Goal: Task Accomplishment & Management: Manage account settings

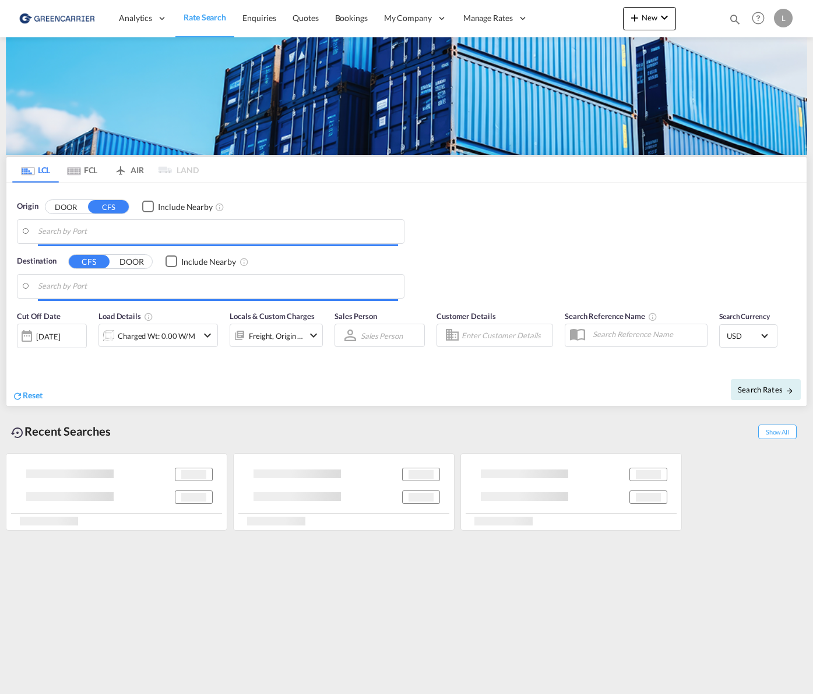
type input "[GEOGRAPHIC_DATA], NOOSL"
type input "Alexandria ([GEOGRAPHIC_DATA]), EGALY"
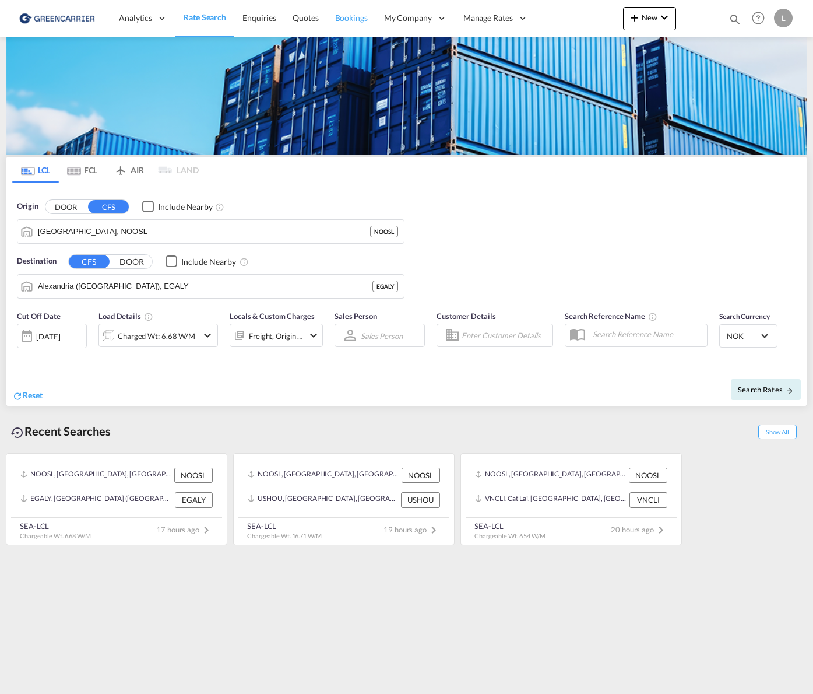
click at [345, 19] on span "Bookings" at bounding box center [351, 18] width 33 height 10
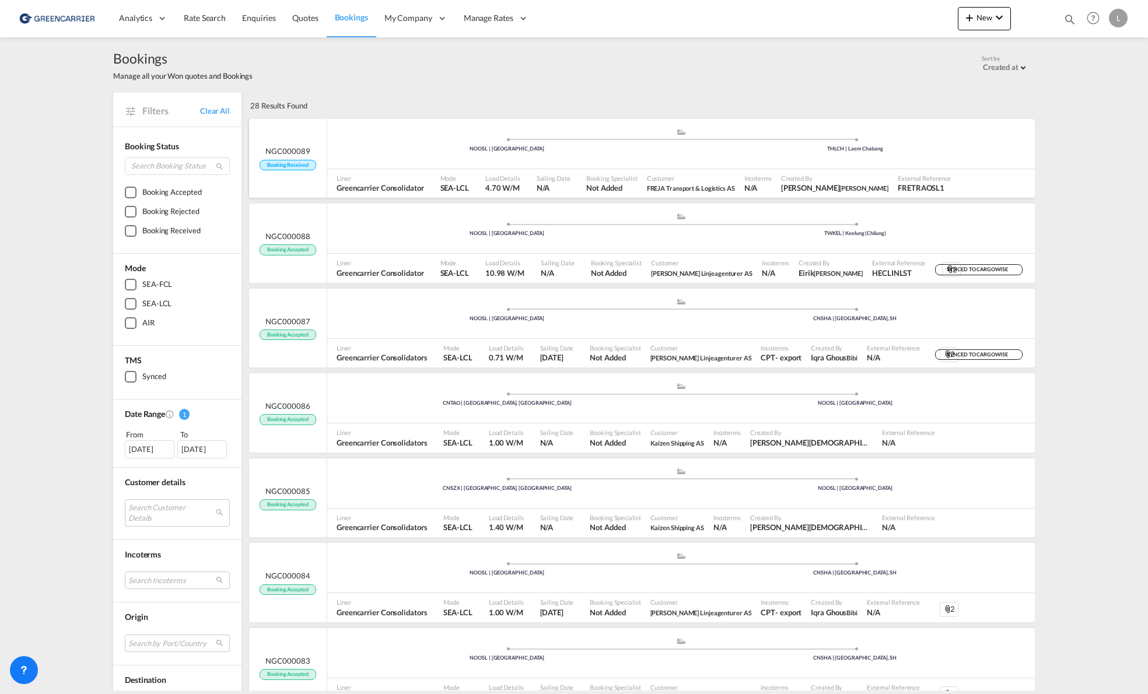
click at [813, 159] on div ".a{fill:#aaa8ad;} .a{fill:#aaa8ad;} NOOSL | [GEOGRAPHIC_DATA] THLCH | [GEOGRAPH…" at bounding box center [680, 145] width 707 height 35
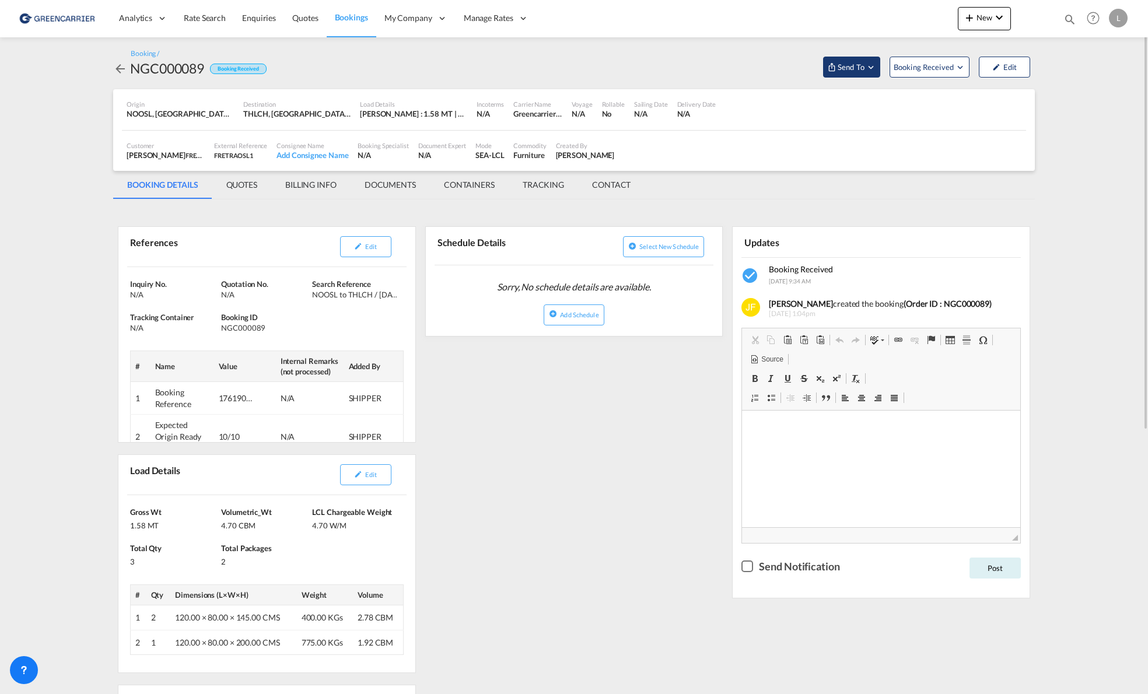
click at [813, 65] on span "Send To" at bounding box center [850, 67] width 29 height 12
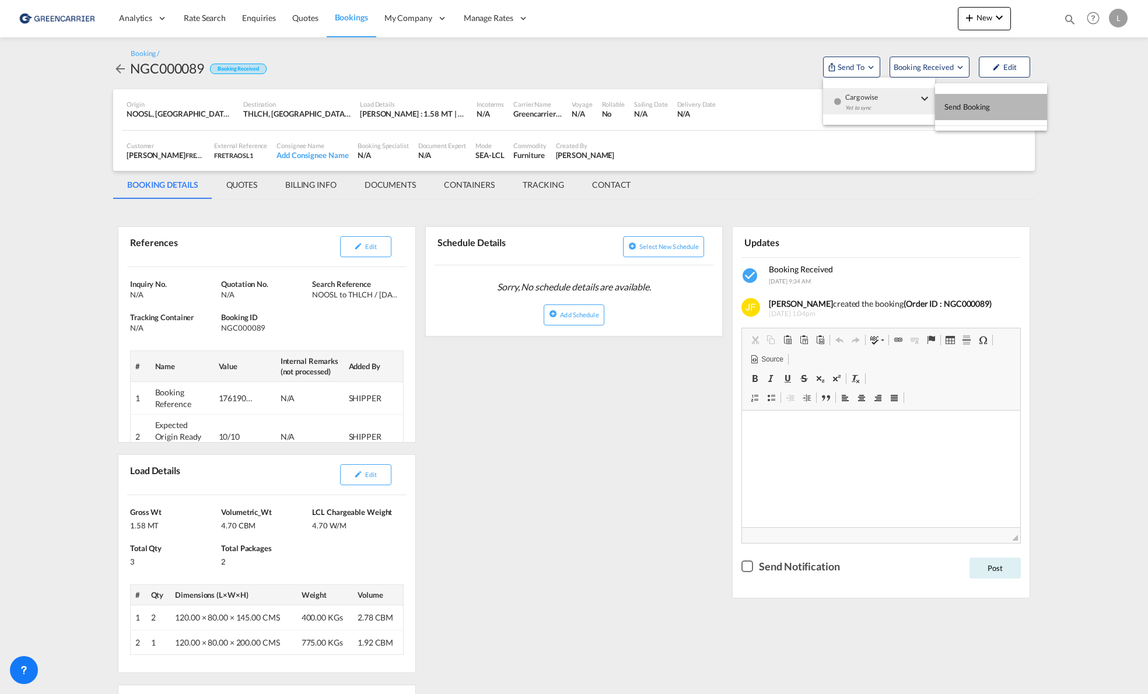
click at [813, 107] on span "Send Booking" at bounding box center [967, 106] width 46 height 19
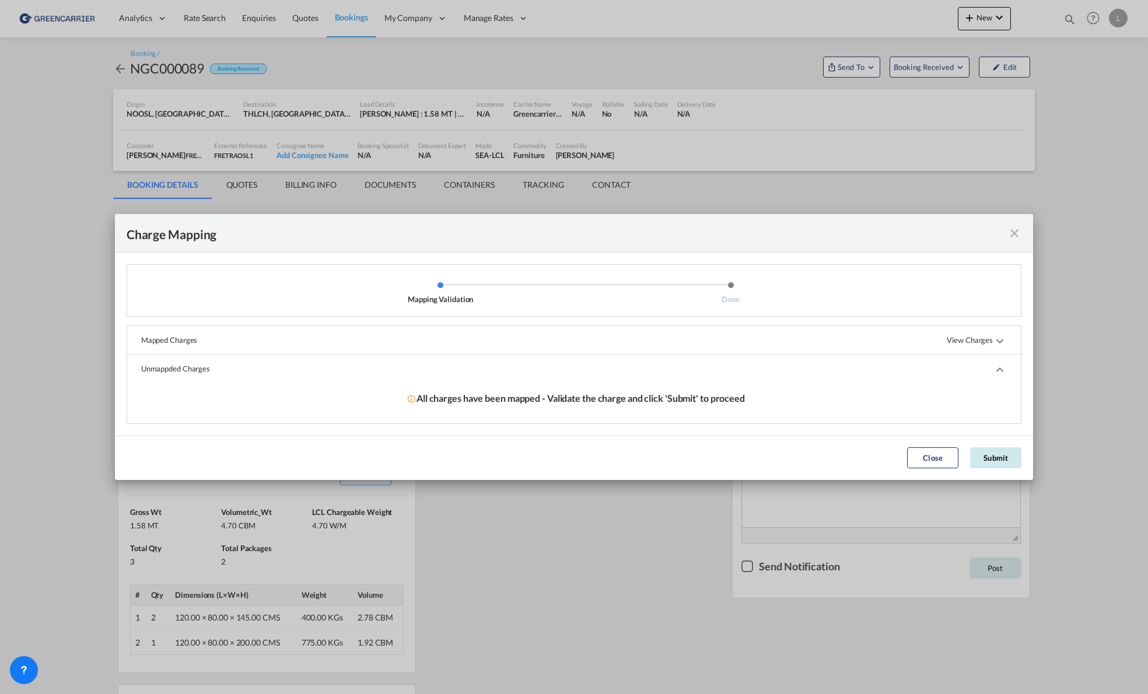
click at [813, 461] on button "Submit" at bounding box center [995, 457] width 51 height 21
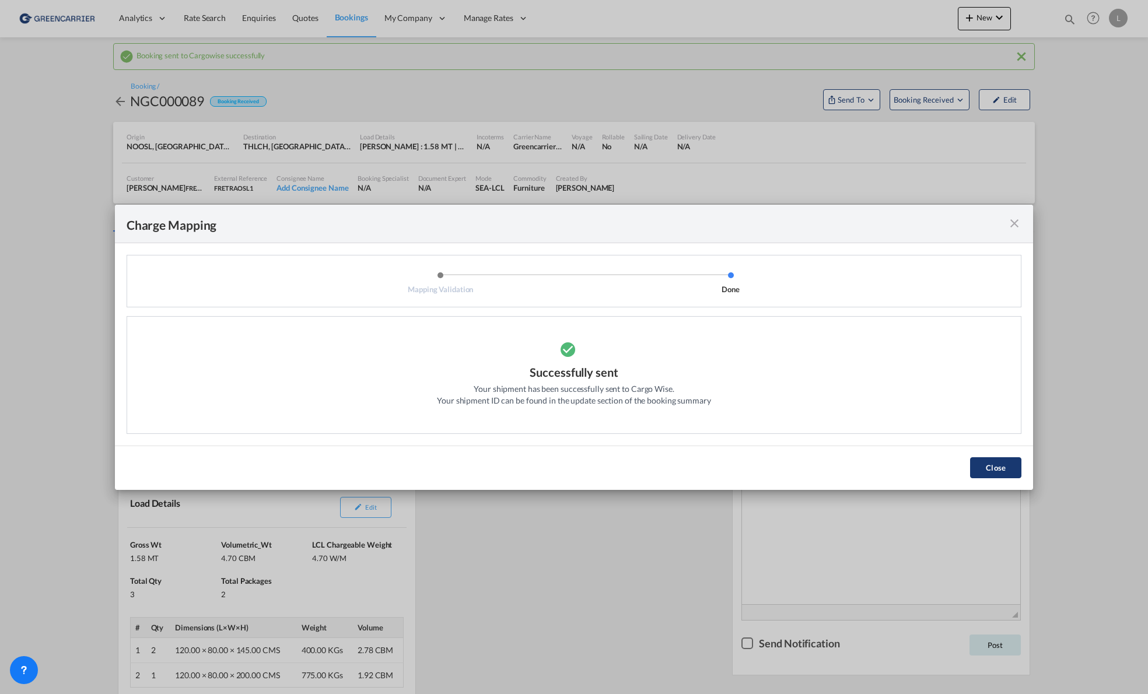
click at [813, 465] on button "Close" at bounding box center [995, 467] width 51 height 21
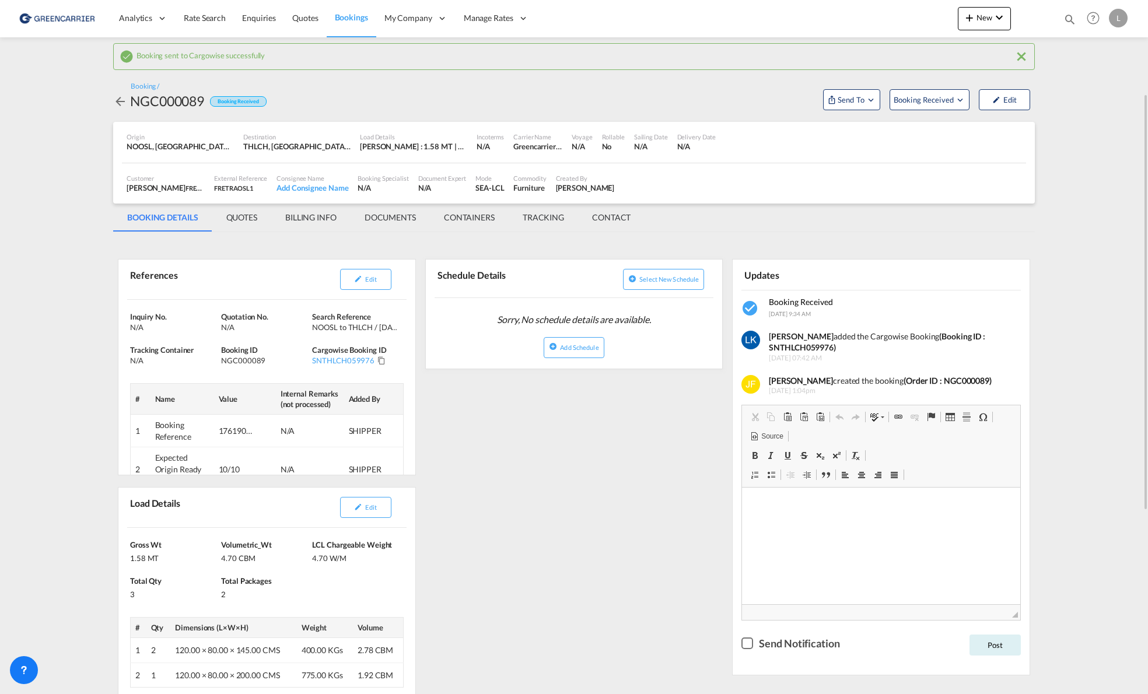
scroll to position [58, 0]
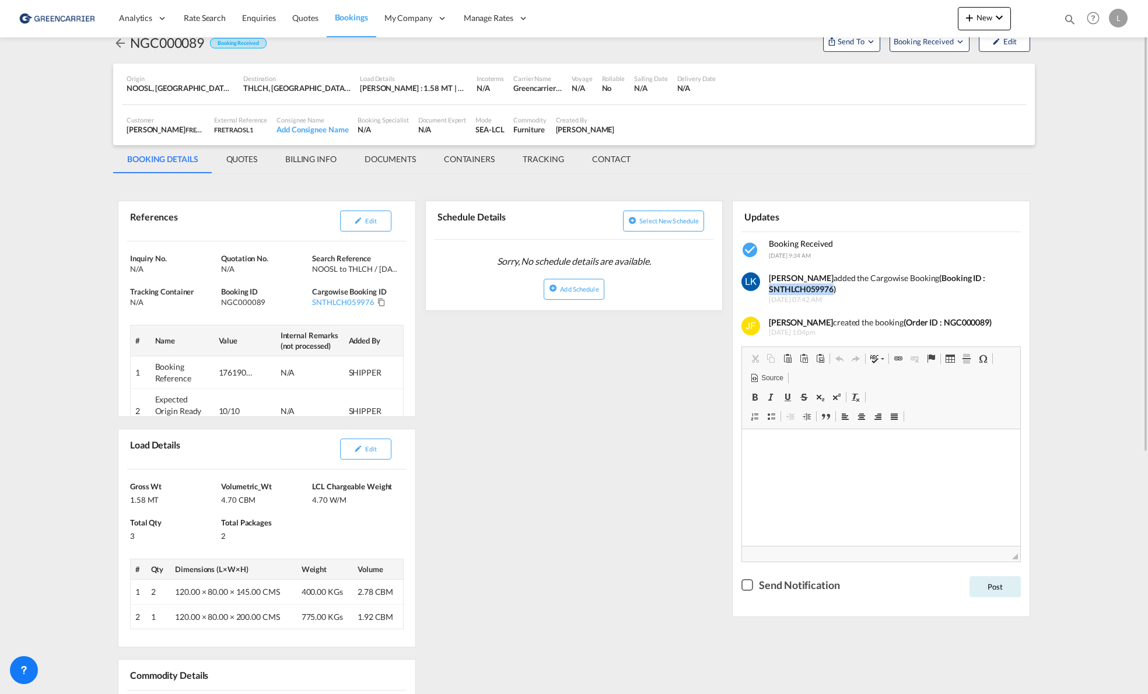
drag, startPoint x: 833, startPoint y: 290, endPoint x: 766, endPoint y: 286, distance: 66.6
click at [766, 286] on div "[PERSON_NAME] added the Cargowise Booking (Booking ID : SNTHLCH059976) [DATE] 0…" at bounding box center [886, 287] width 252 height 36
drag, startPoint x: 766, startPoint y: 286, endPoint x: 630, endPoint y: 395, distance: 174.7
click at [630, 395] on div "References Edit Inquiry No. N/A Quotation No. N/A Search Reference NOOSL to THL…" at bounding box center [573, 623] width 921 height 887
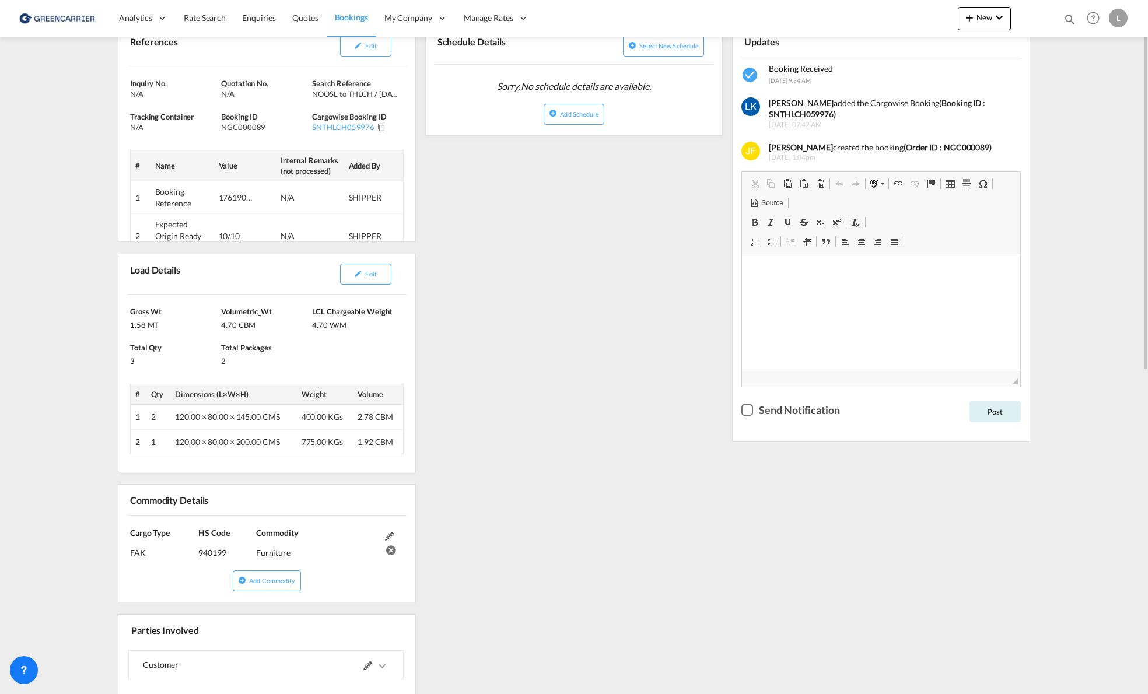
scroll to position [117, 0]
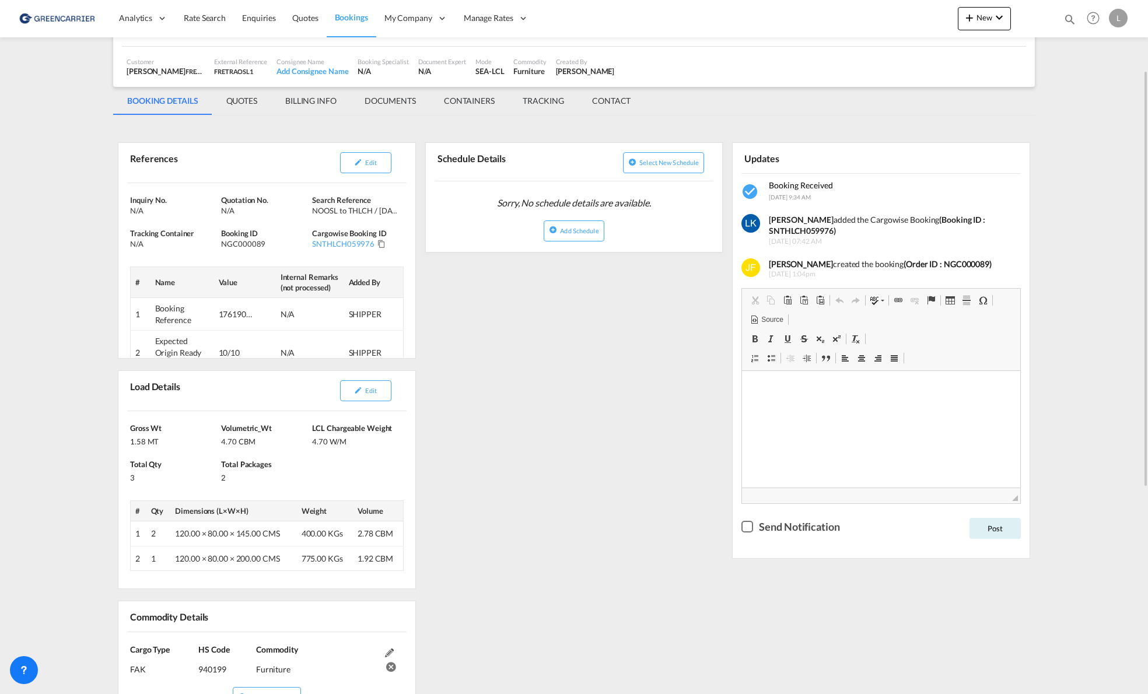
click at [797, 231] on strong "(Booking ID : SNTHLCH059976)" at bounding box center [877, 226] width 216 height 22
copy strong "SNTHLCH059976"
click at [184, 342] on td "Expected Origin Ready Date" at bounding box center [182, 353] width 64 height 44
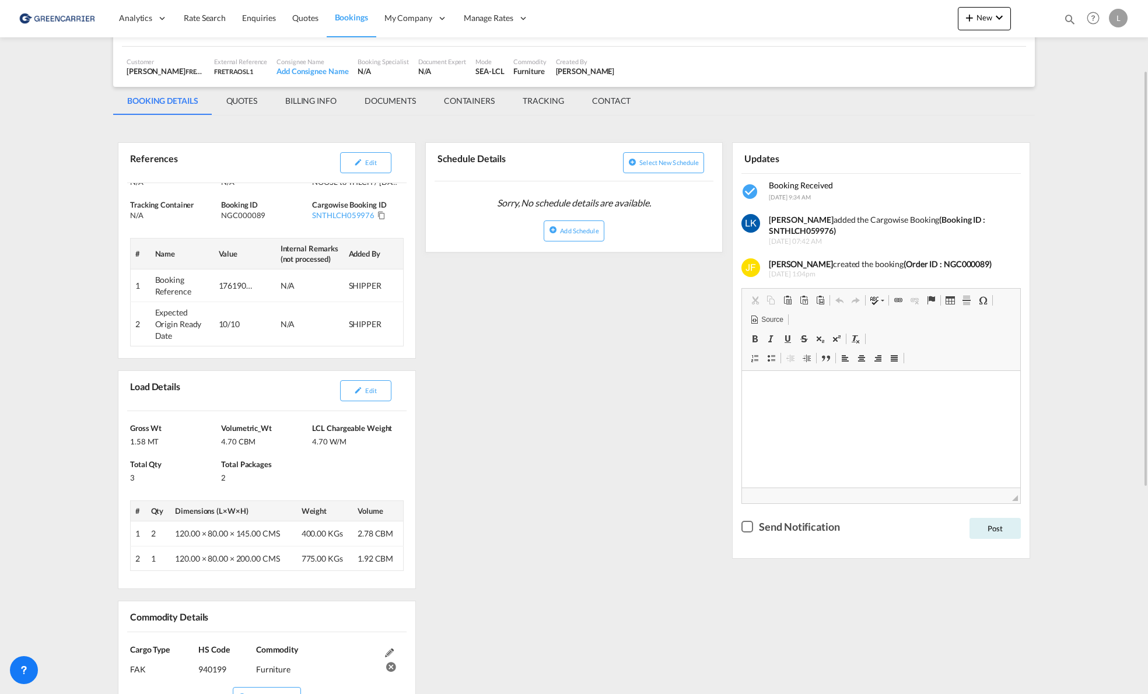
scroll to position [175, 0]
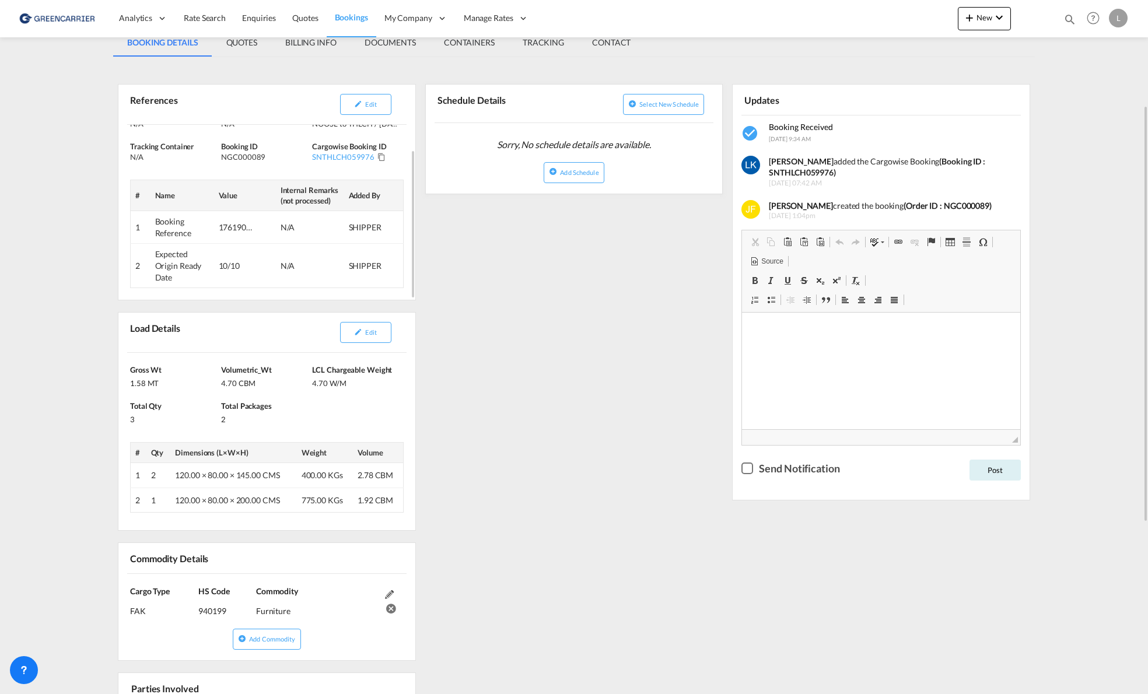
click at [234, 261] on div "10/10" at bounding box center [236, 266] width 35 height 12
click at [170, 271] on td "Expected Origin Ready Date" at bounding box center [182, 266] width 64 height 44
drag, startPoint x: 188, startPoint y: 271, endPoint x: 152, endPoint y: 251, distance: 41.0
click at [152, 251] on td "Expected Origin Ready Date" at bounding box center [182, 266] width 64 height 44
drag, startPoint x: 388, startPoint y: 273, endPoint x: 150, endPoint y: 255, distance: 238.6
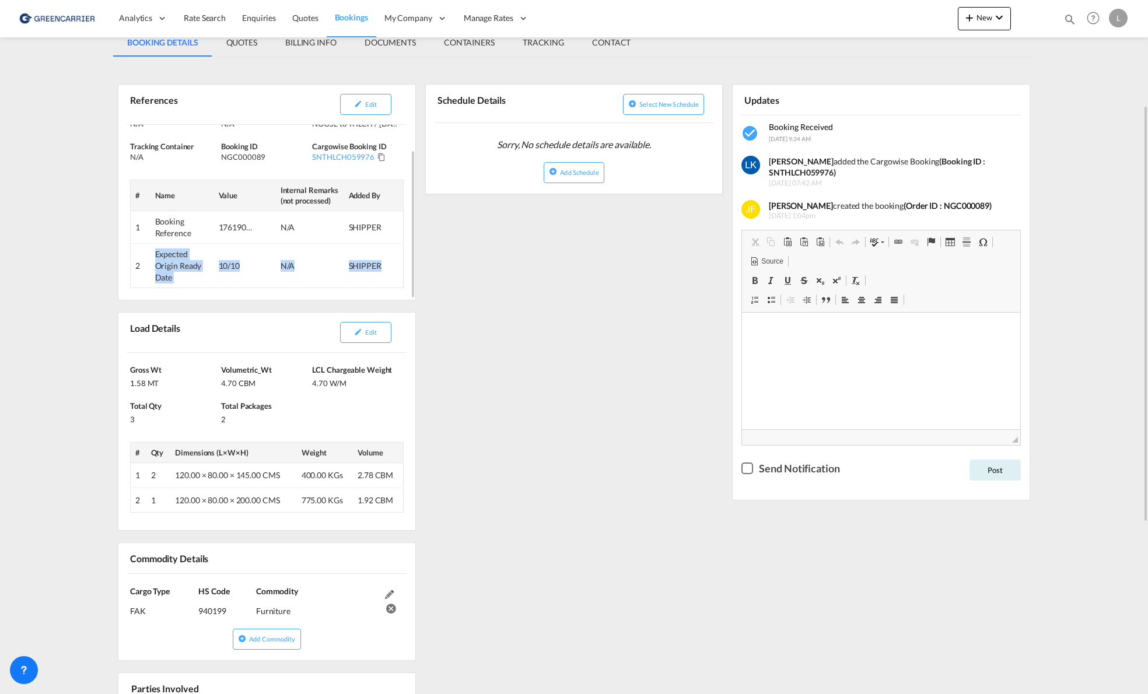
click at [150, 255] on tr "2 Expected Origin Ready Date 10/10 N/A SHIPPER" at bounding box center [267, 266] width 273 height 44
click at [574, 302] on div "References Edit Inquiry No. N/A Quotation No. N/A Search Reference NOOSL to THL…" at bounding box center [573, 506] width 921 height 887
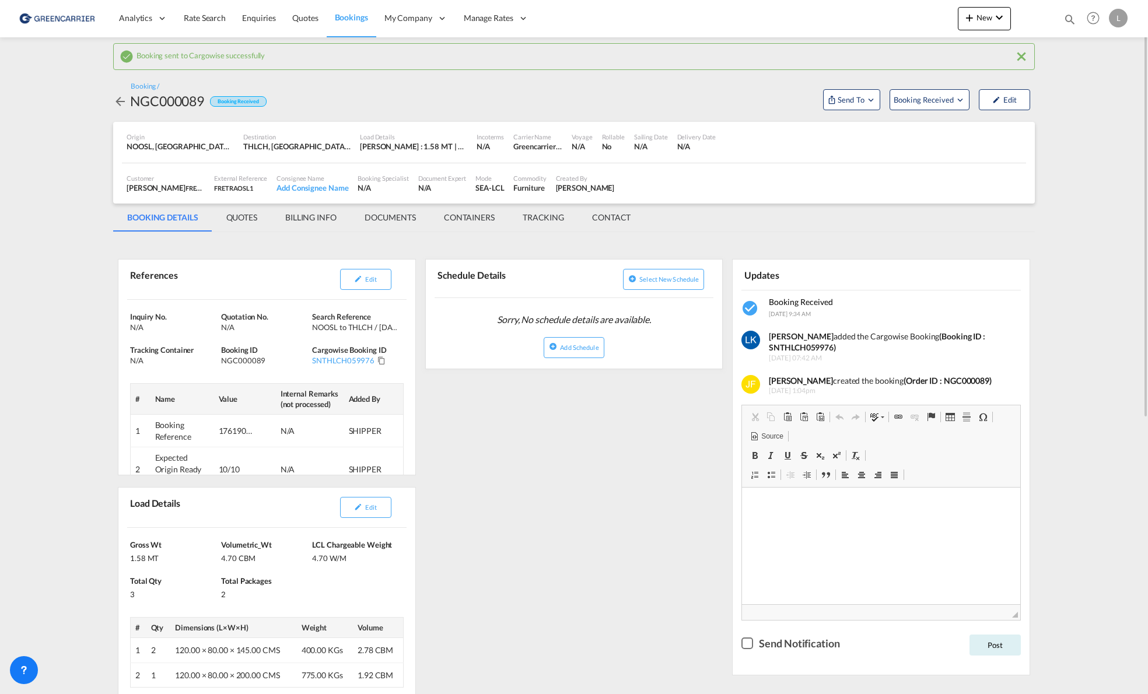
scroll to position [117, 0]
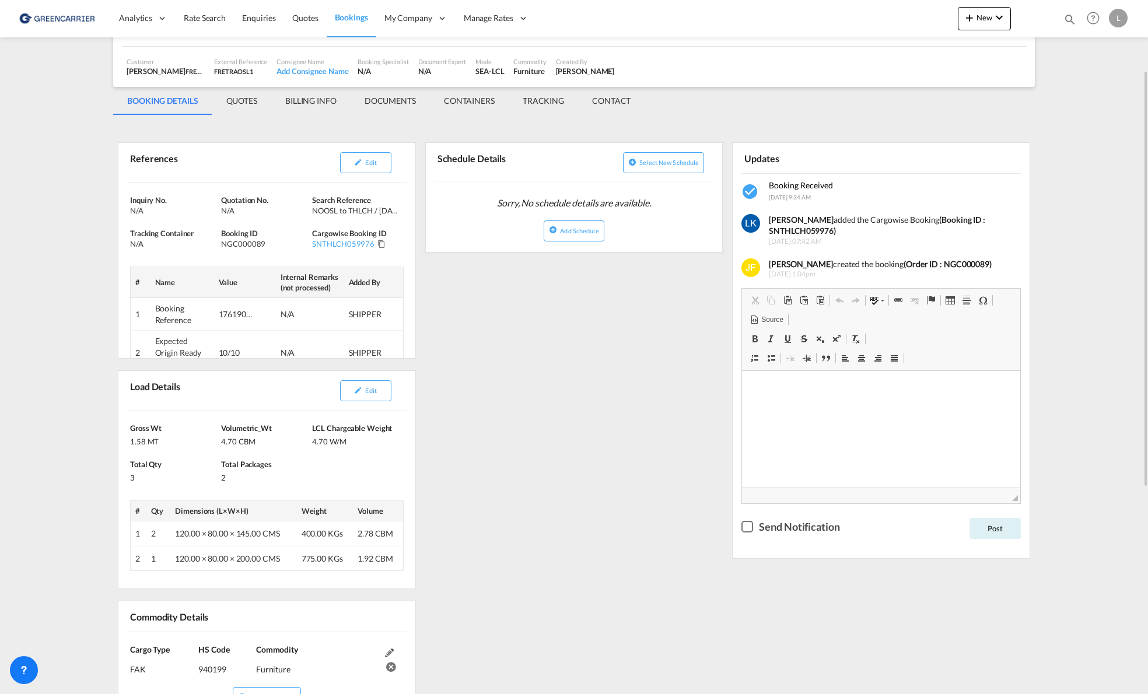
drag, startPoint x: 633, startPoint y: 427, endPoint x: 616, endPoint y: 427, distance: 16.3
click at [631, 427] on div "References Edit Inquiry No. N/A Quotation No. N/A Search Reference NOOSL to THL…" at bounding box center [573, 564] width 921 height 887
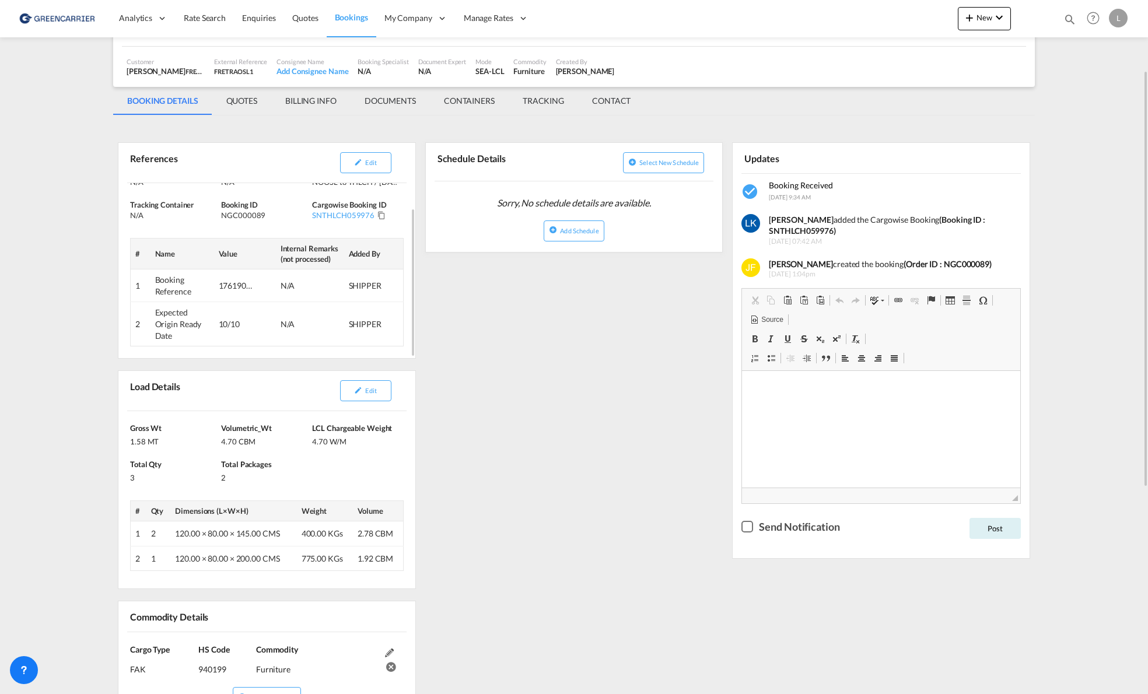
scroll to position [0, 0]
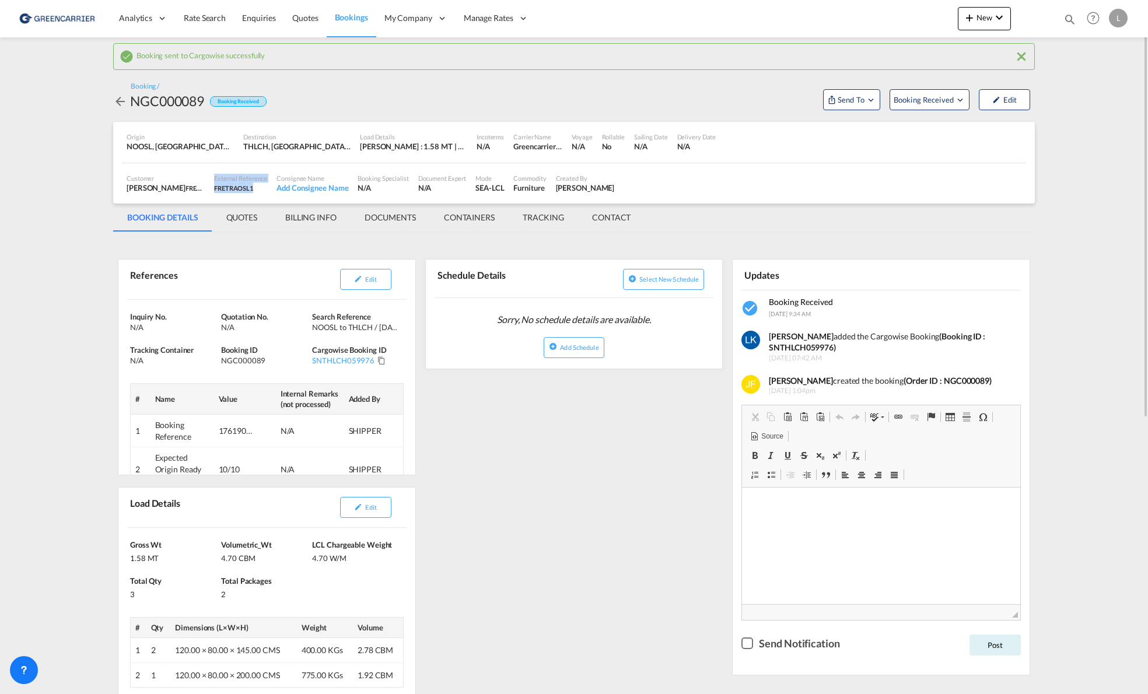
drag, startPoint x: 258, startPoint y: 187, endPoint x: 212, endPoint y: 177, distance: 47.7
click at [212, 177] on div "External Reference FRETRAOSL1" at bounding box center [240, 183] width 62 height 29
click at [259, 193] on div "FRETRAOSL1" at bounding box center [240, 188] width 53 height 10
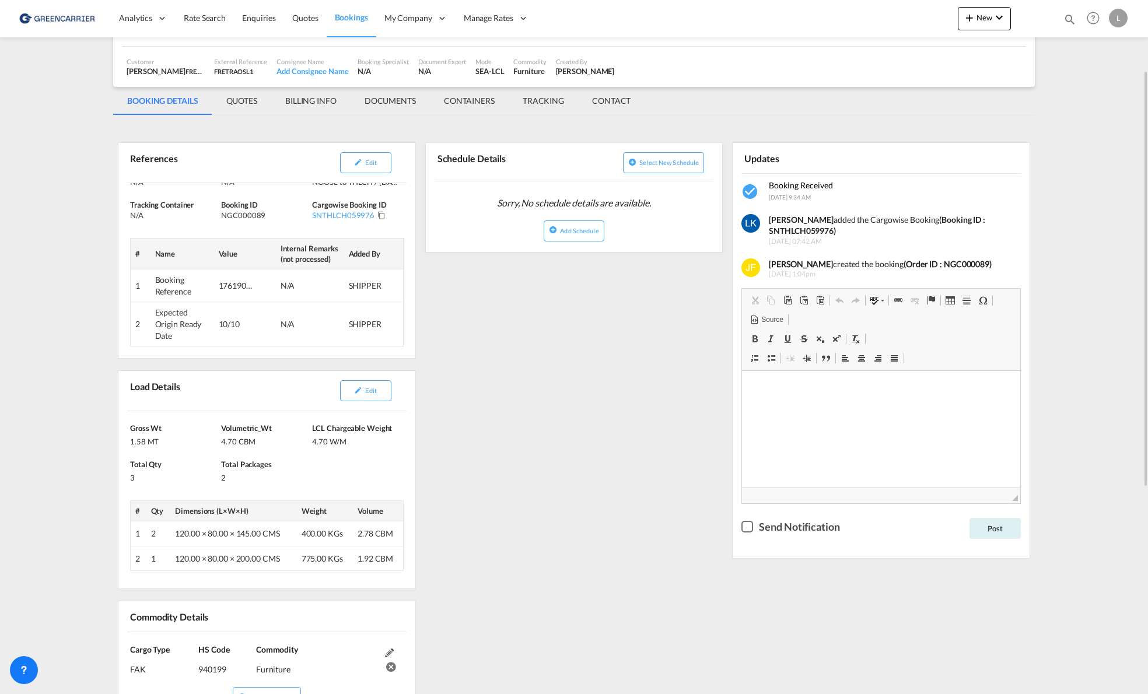
scroll to position [175, 0]
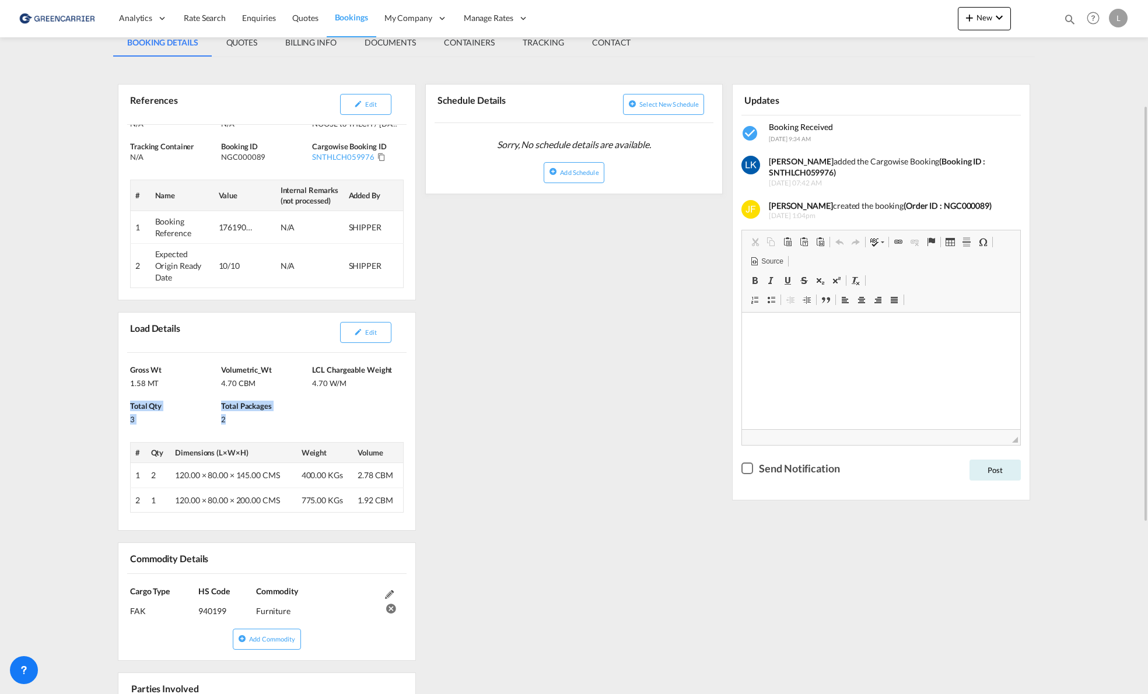
drag, startPoint x: 241, startPoint y: 420, endPoint x: 220, endPoint y: 405, distance: 25.1
click at [220, 405] on div "[PERSON_NAME] 1.58 MT Volumetric_Wt 4.70 CBM LCL Chargeable Weight 4.70 W/M Tot…" at bounding box center [266, 441] width 297 height 177
click at [531, 449] on div "References Edit Inquiry No. N/A Quotation No. N/A Search Reference NOOSL to THL…" at bounding box center [573, 506] width 921 height 887
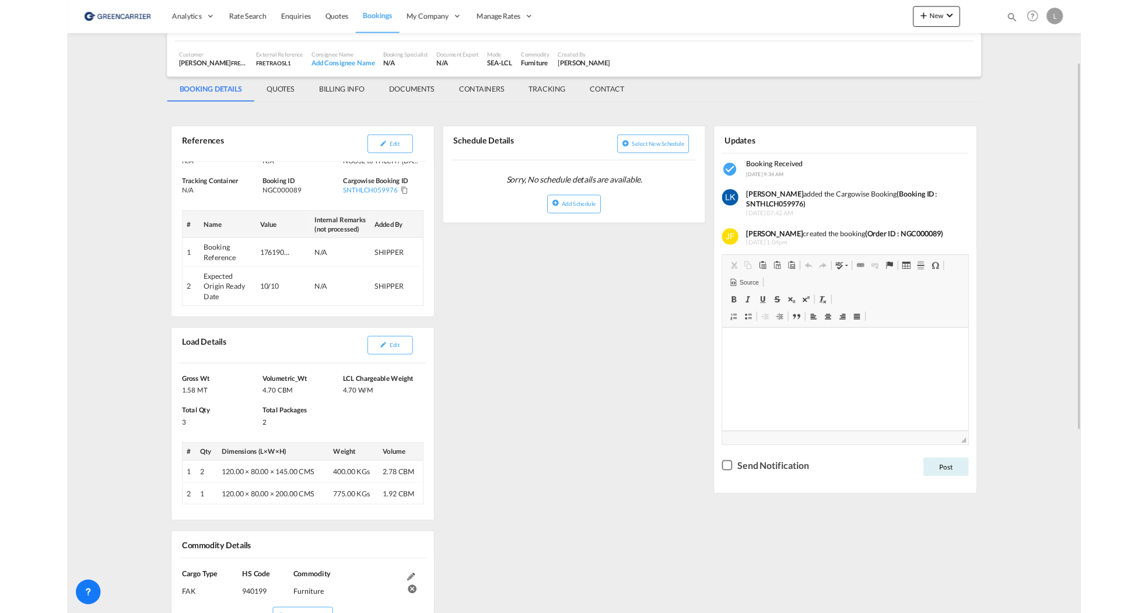
scroll to position [0, 0]
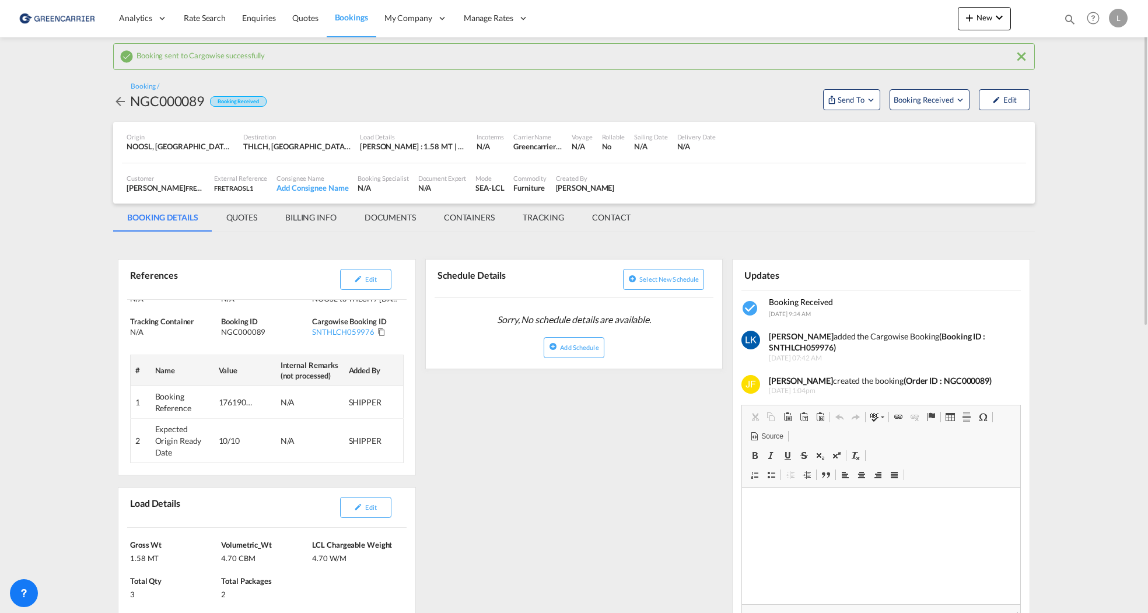
click at [376, 211] on md-tab-item "DOCUMENTS" at bounding box center [389, 218] width 79 height 28
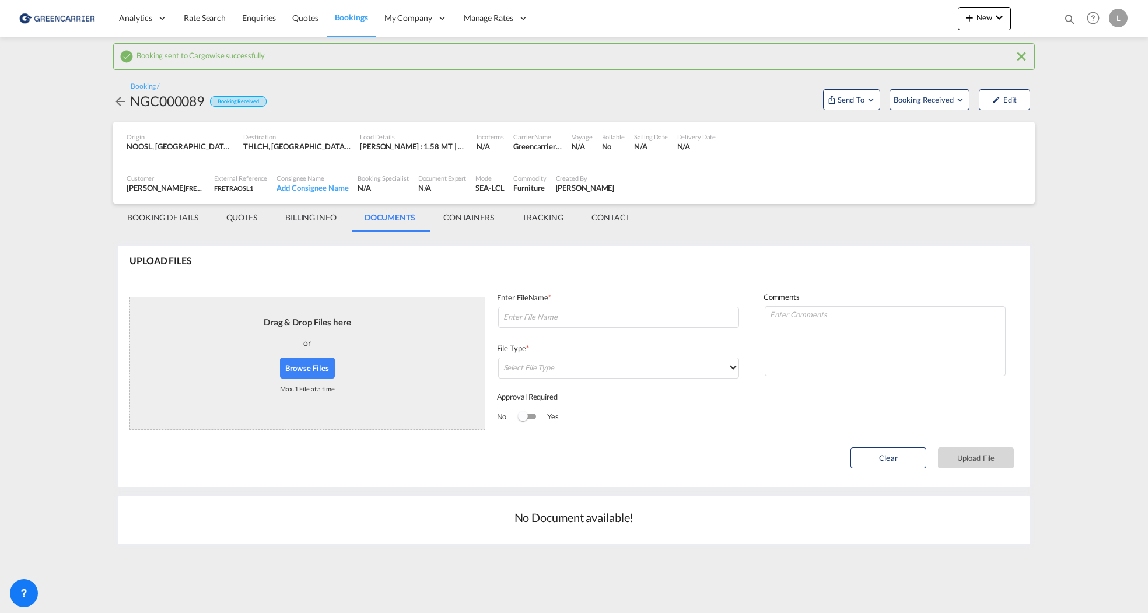
click at [303, 379] on div "Max. 1 File at a time" at bounding box center [307, 388] width 55 height 20
click at [304, 370] on button "Browse Files" at bounding box center [307, 367] width 55 height 21
click at [557, 319] on input at bounding box center [618, 317] width 241 height 21
click at [346, 380] on span "Booking Confirmation GCC SNTHLCH059976.pdf" at bounding box center [307, 376] width 179 height 20
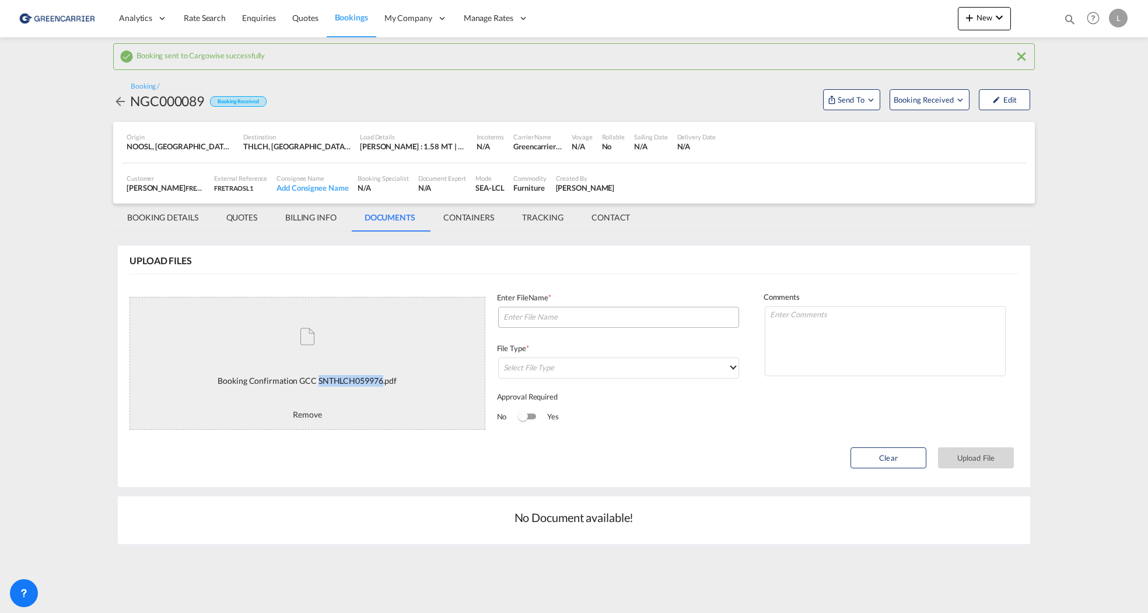
copy span "SNTHLCH059976"
click at [569, 324] on input at bounding box center [618, 317] width 241 height 21
paste input "SNTHLCH059976"
type input "SNTHLCH059976"
click at [612, 377] on md-select "Select File Type DO/CRO Draft B/L Freight Invoice Commercial Invoice Original B…" at bounding box center [618, 367] width 241 height 21
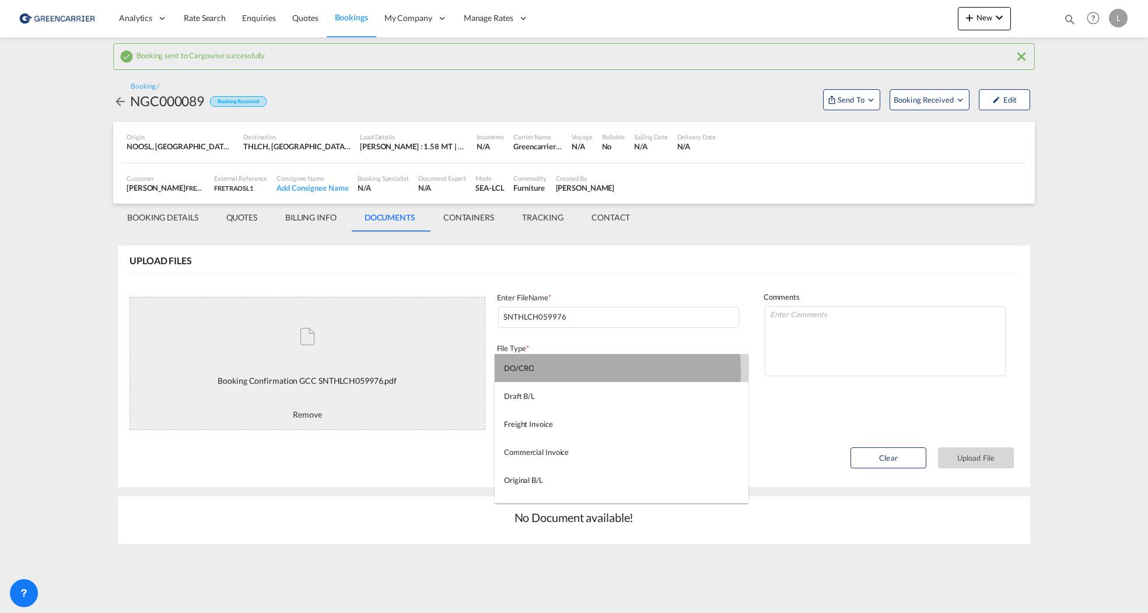
click at [610, 370] on md-option "DO/CRO" at bounding box center [621, 368] width 254 height 28
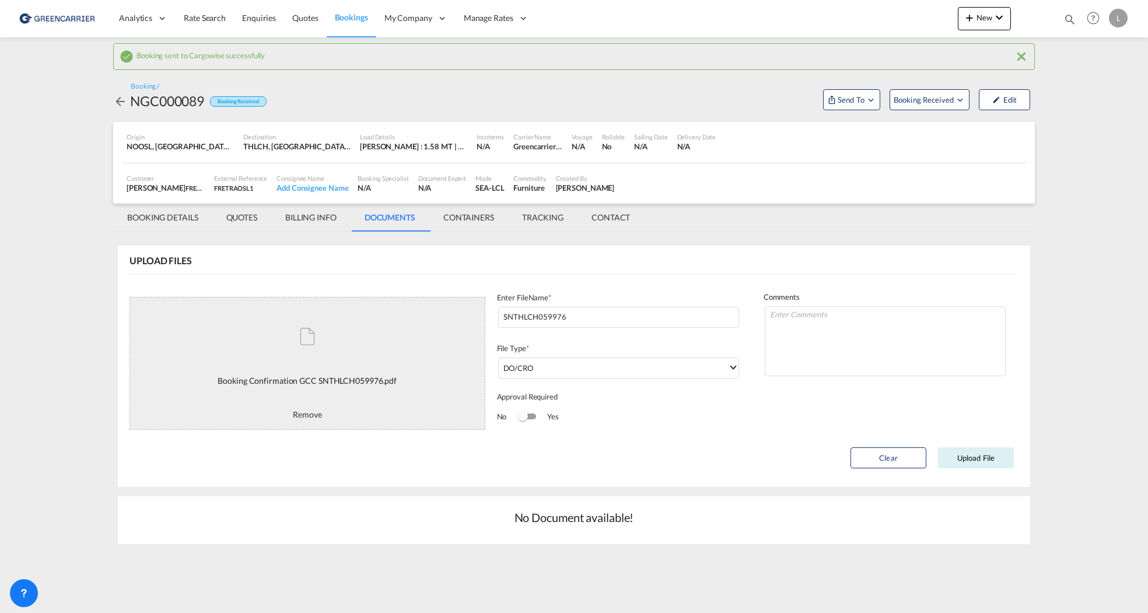
click at [610, 370] on span "DO/CRO" at bounding box center [615, 368] width 225 height 10
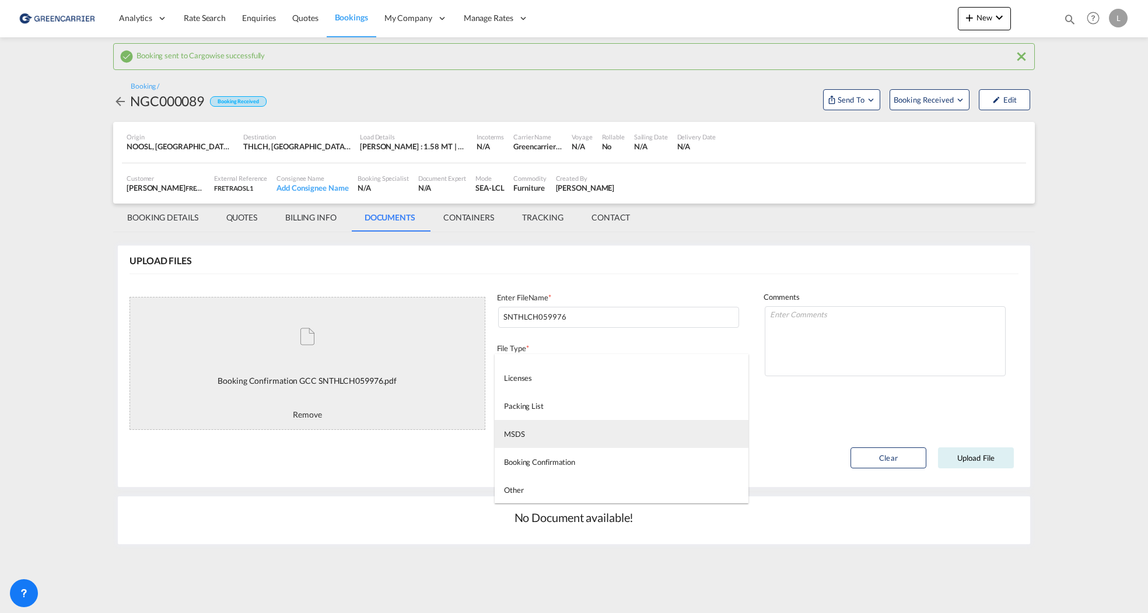
scroll to position [299, 0]
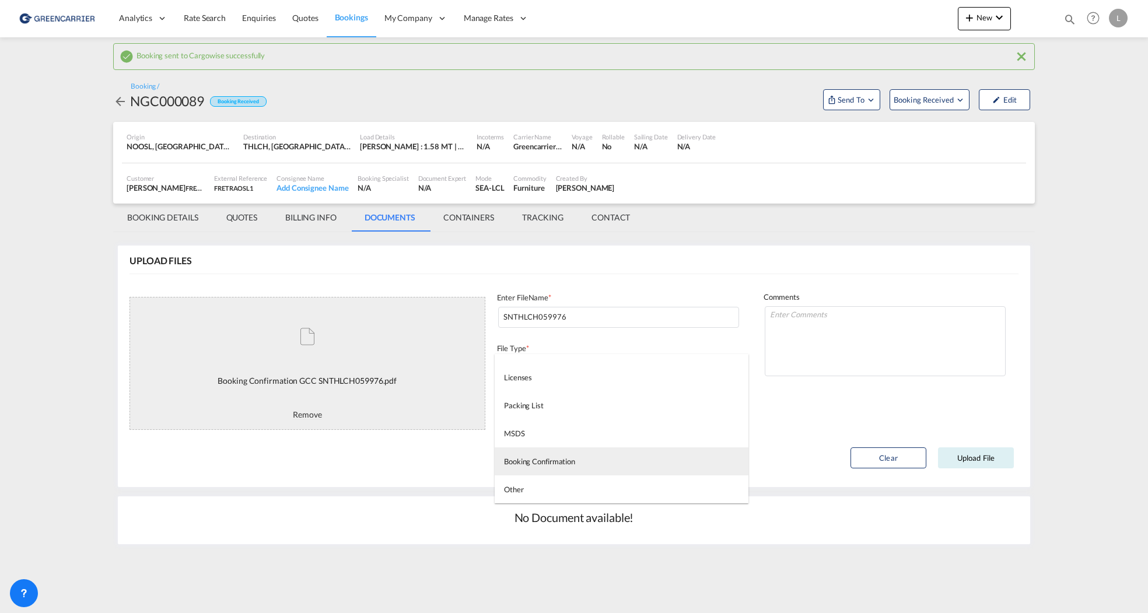
click at [565, 461] on div "Booking Confirmation" at bounding box center [539, 461] width 71 height 10
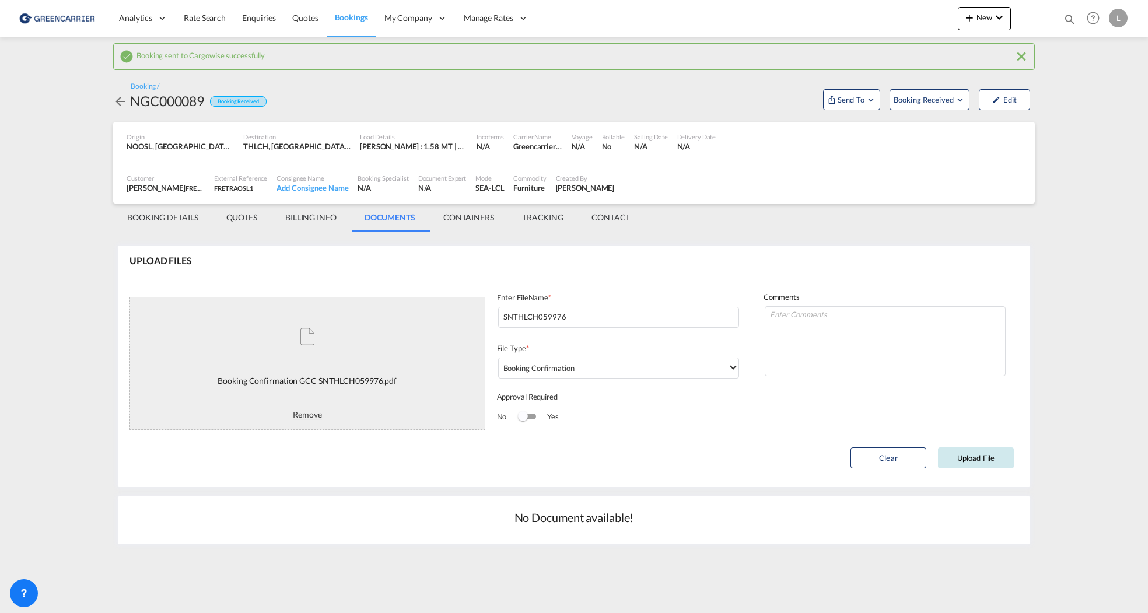
click at [813, 458] on button "Upload File" at bounding box center [976, 457] width 76 height 21
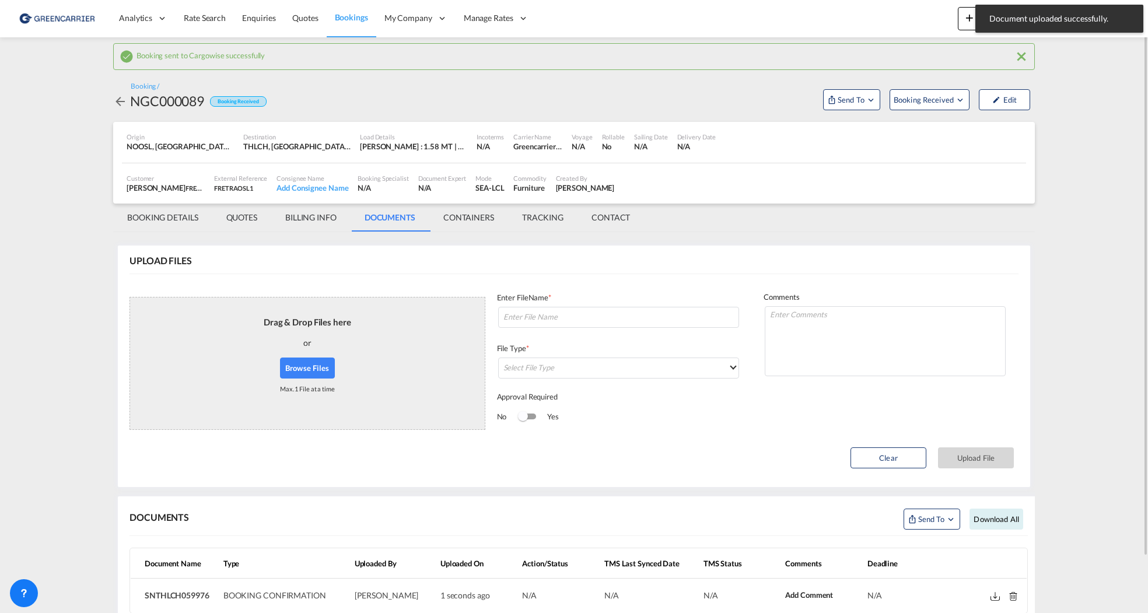
click at [276, 383] on div "Drag & Drop Files here or Browse Files Max. 1 File at a time" at bounding box center [307, 363] width 87 height 113
click at [289, 376] on button "Browse Files" at bounding box center [307, 367] width 55 height 21
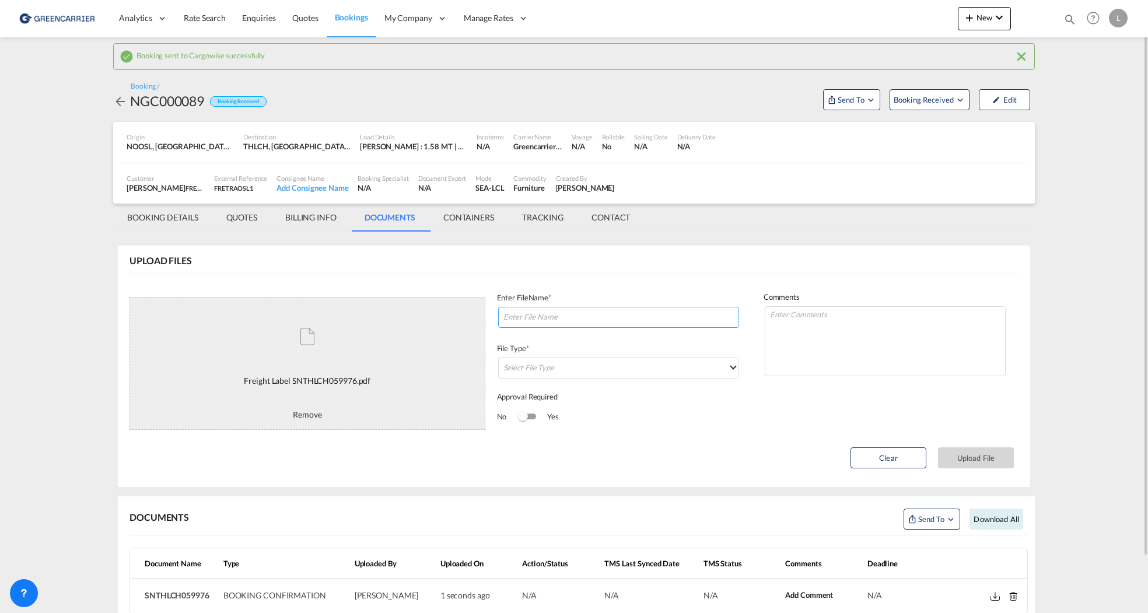
click at [543, 313] on input at bounding box center [618, 317] width 241 height 21
paste input "SNTHLCH059976"
type input "labels SNTHLCH059976"
click at [591, 377] on md-select "Select File Type" at bounding box center [618, 367] width 241 height 21
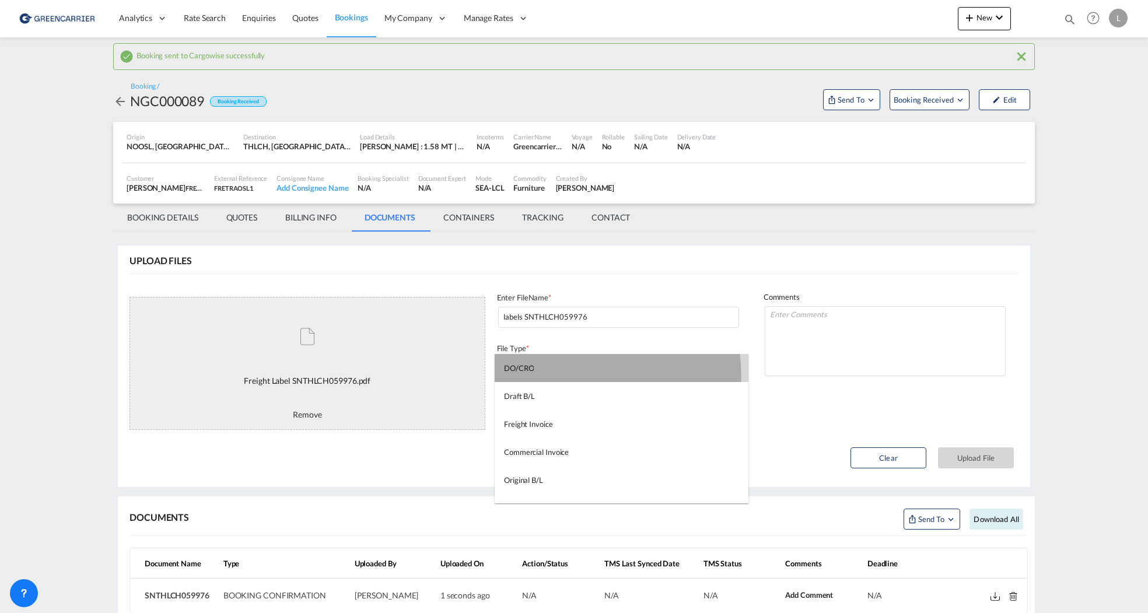
click at [588, 374] on md-option "DO/CRO" at bounding box center [621, 368] width 254 height 28
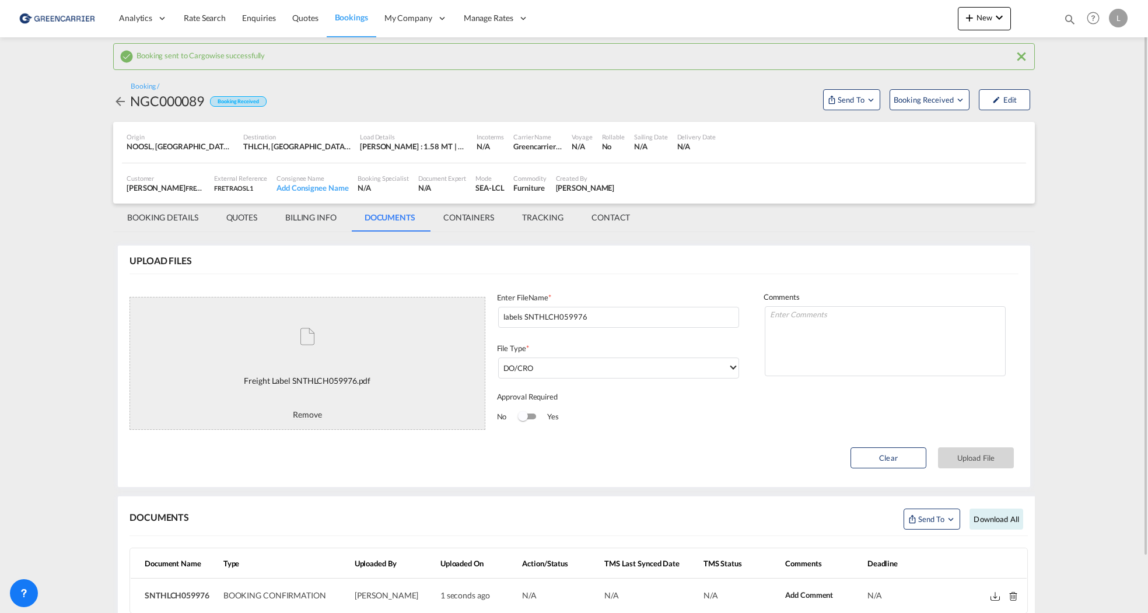
scroll to position [62, 0]
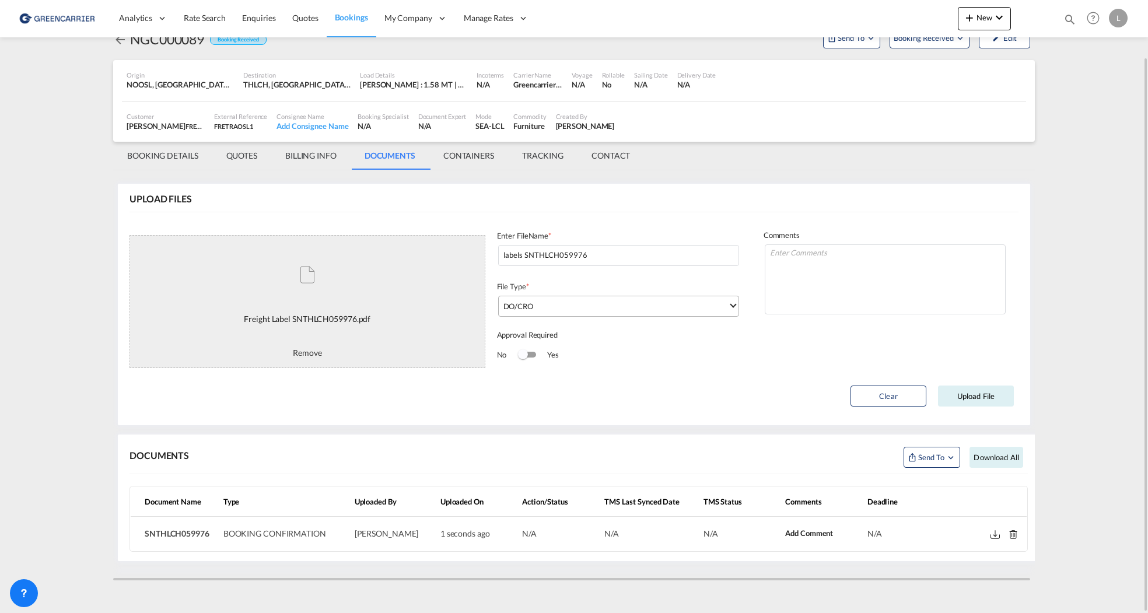
click at [599, 314] on md-select-value "DO/CRO" at bounding box center [620, 305] width 235 height 19
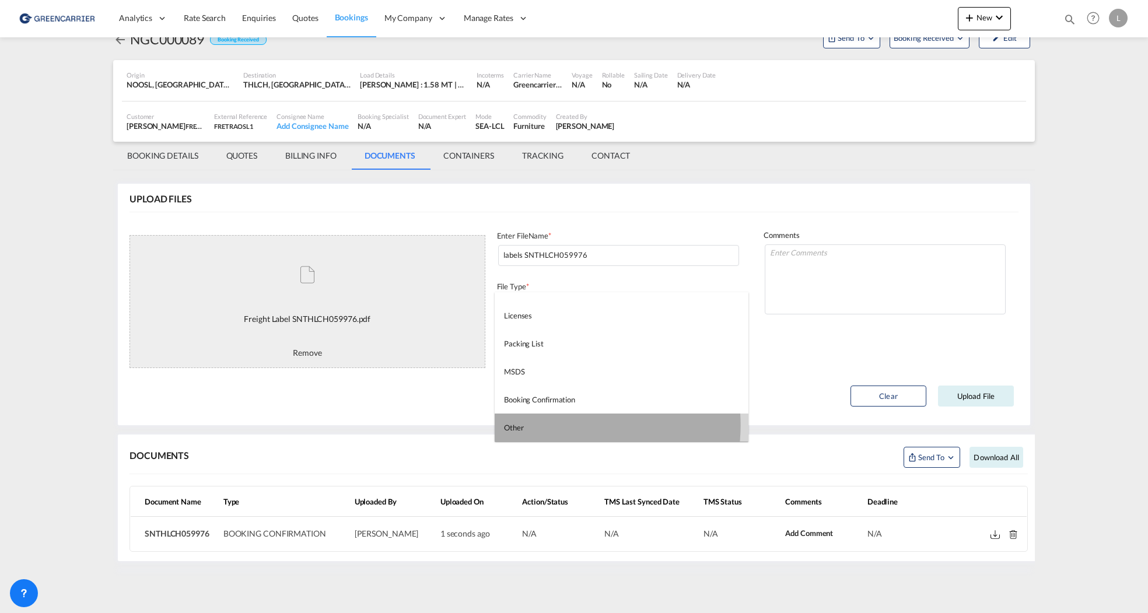
click at [568, 425] on md-option "Other" at bounding box center [621, 427] width 254 height 28
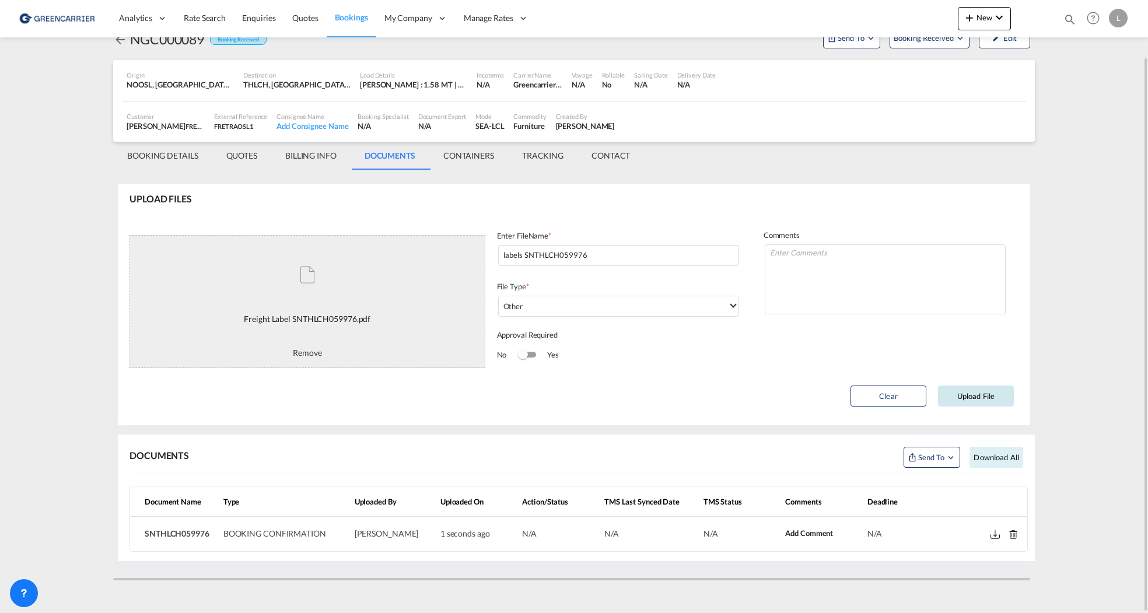
click at [813, 399] on button "Upload File" at bounding box center [976, 395] width 76 height 21
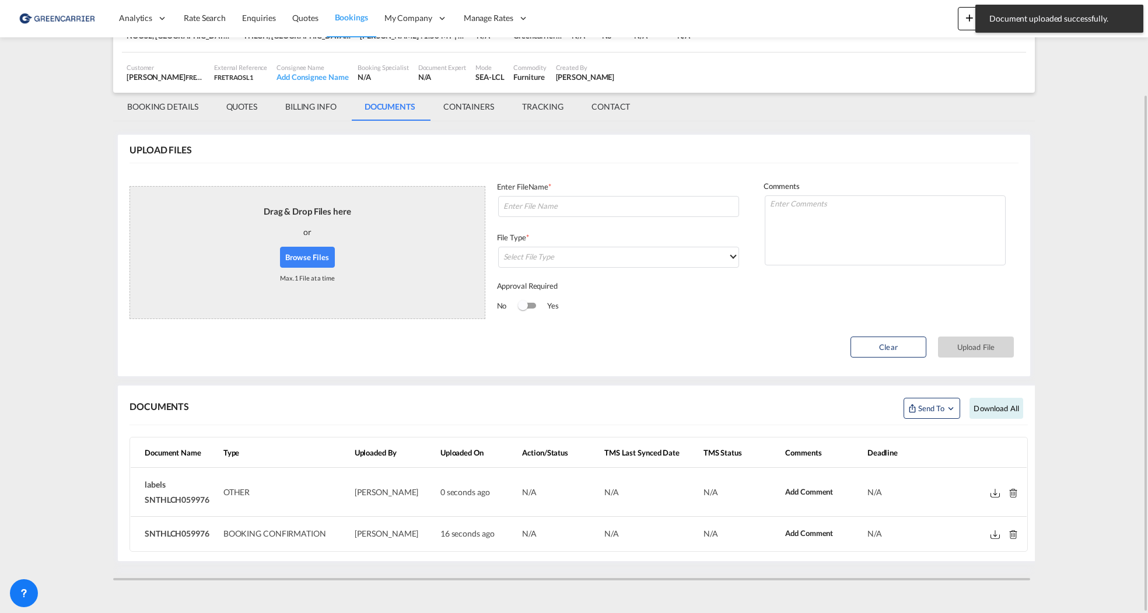
scroll to position [0, 0]
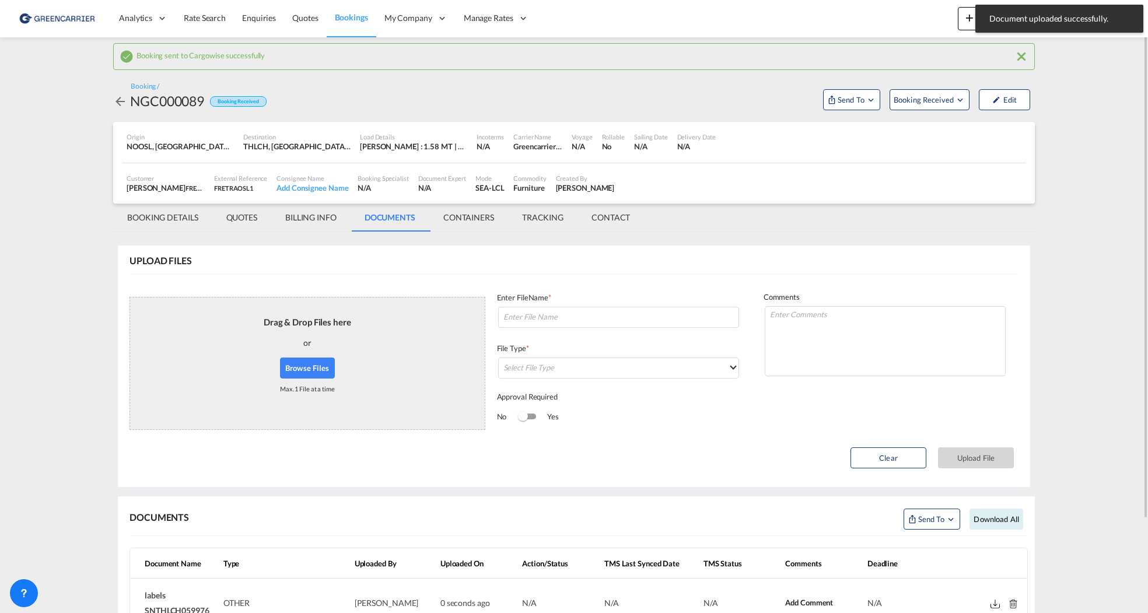
click at [156, 225] on md-tab-item "BOOKING DETAILS" at bounding box center [162, 218] width 99 height 28
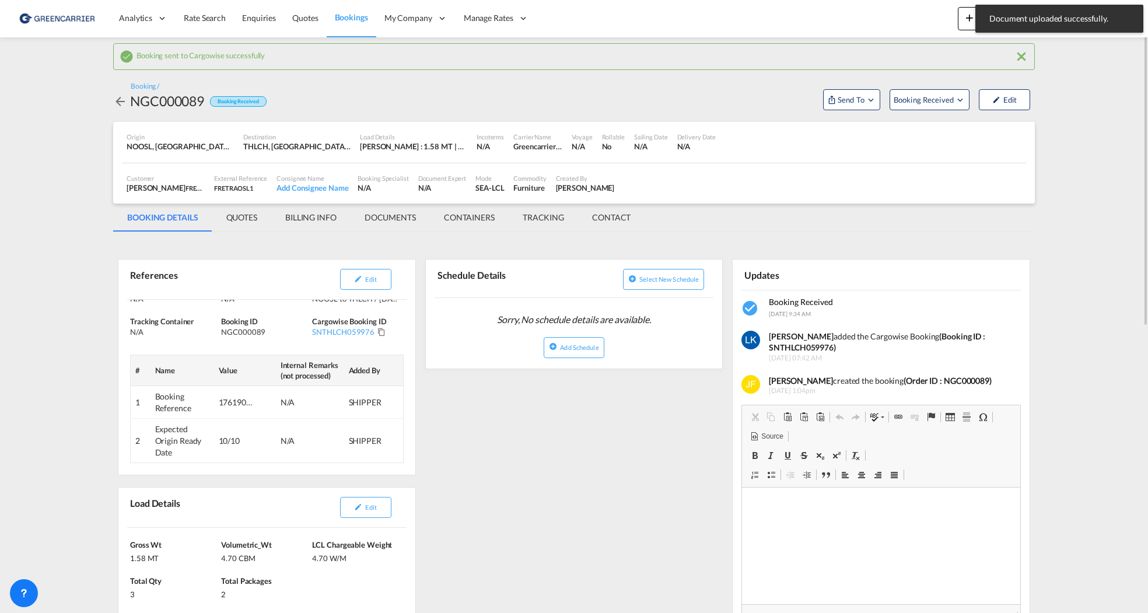
click at [813, 110] on div "Booking / NGC000089 Booking Received Send To Booking Received Edit" at bounding box center [573, 96] width 921 height 52
click at [813, 104] on span "Booking Received" at bounding box center [923, 100] width 61 height 12
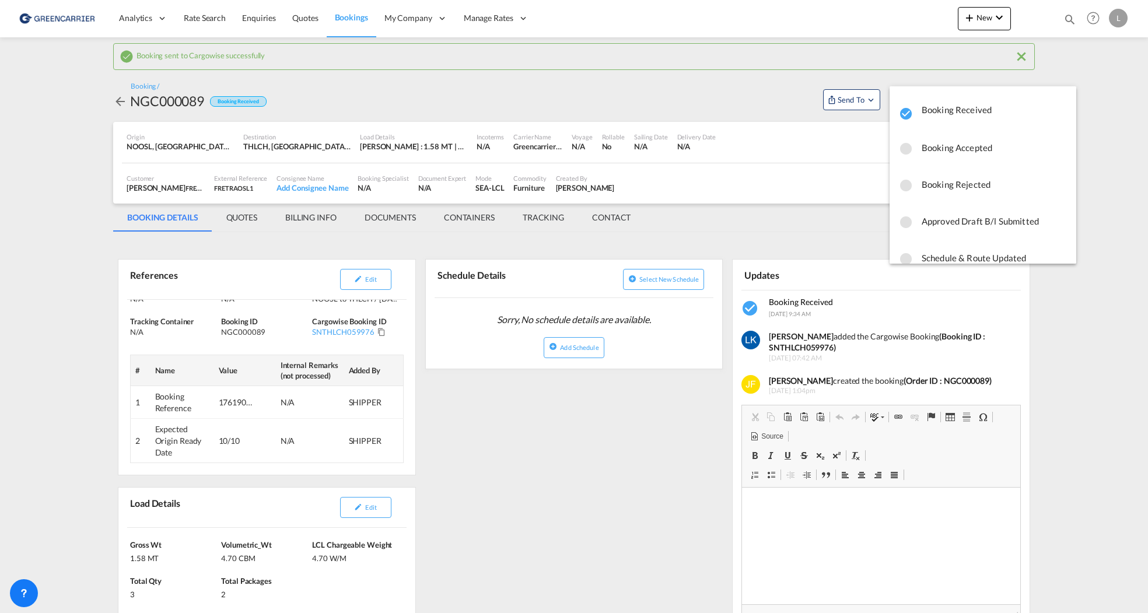
click at [813, 150] on span "Booking Accepted" at bounding box center [993, 147] width 145 height 21
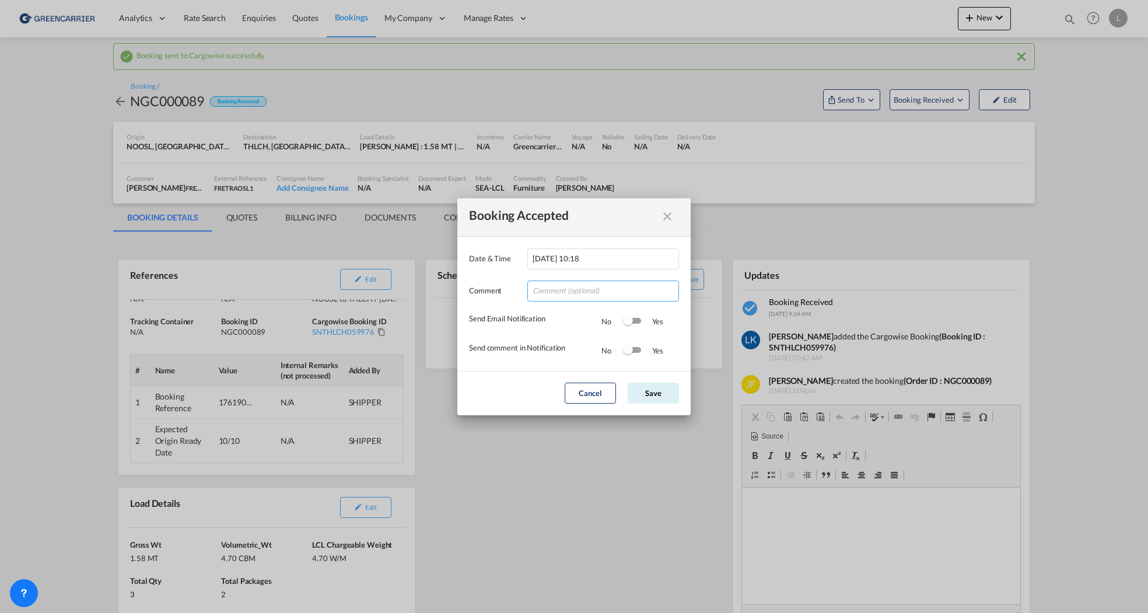
click at [558, 292] on input "Date & ..." at bounding box center [603, 290] width 152 height 21
drag, startPoint x: 620, startPoint y: 294, endPoint x: 794, endPoint y: 293, distance: 173.8
click at [794, 293] on div "Booking Accepted Date & Time [DATE] 10:18 Comment Takk for booking. Dokumenter …" at bounding box center [574, 306] width 1148 height 613
click at [660, 293] on input "Takk for booking. Dokumenter vedlagt. Send oss dimensjoner asap" at bounding box center [603, 290] width 152 height 21
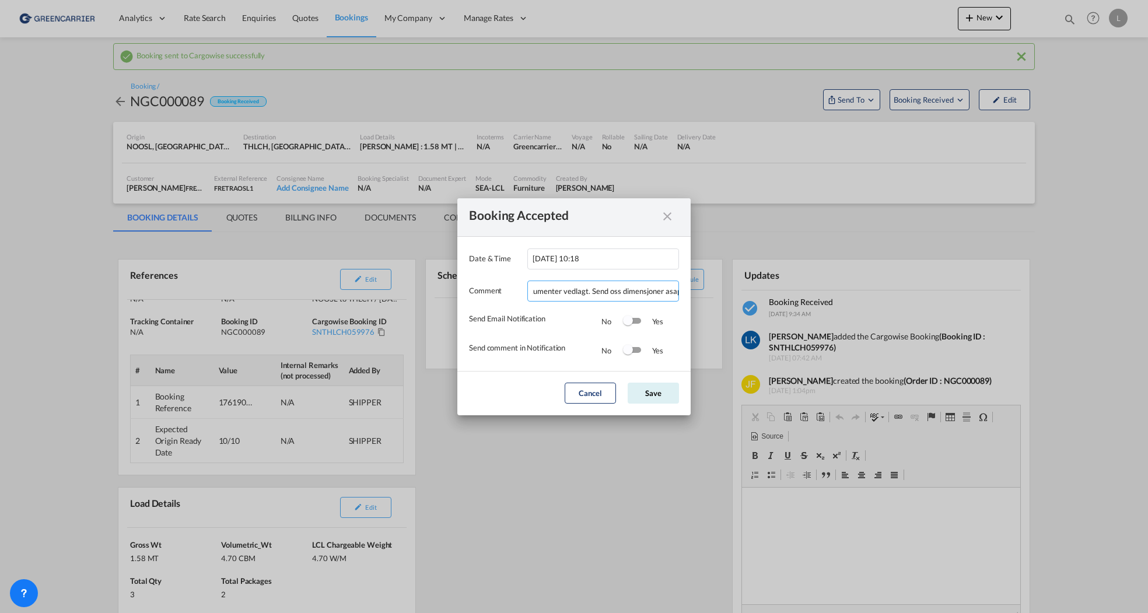
click at [674, 292] on input "Takk for booking. Dokumenter vedlagt. Send oss dimensjoner asap" at bounding box center [603, 290] width 152 height 21
click at [643, 290] on input "Takk for booking. Dokumenter vedlagt. Send oss dimensjoner" at bounding box center [603, 290] width 152 height 21
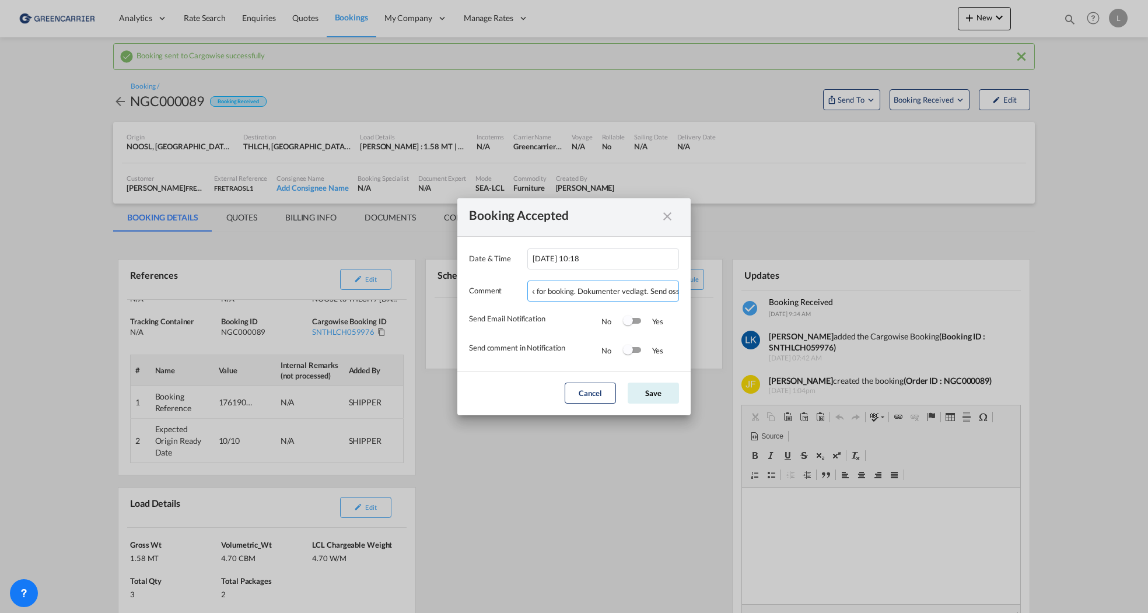
click at [630, 291] on input "Takk for booking. Dokumenter vedlagt. Send oss" at bounding box center [603, 290] width 152 height 21
click at [654, 290] on input "Takk for booking. Dokumenter vedlagt. Send oss" at bounding box center [603, 290] width 152 height 21
click at [672, 290] on input "Takk for booking. Dokumenter vedlagt. oss" at bounding box center [603, 290] width 152 height 21
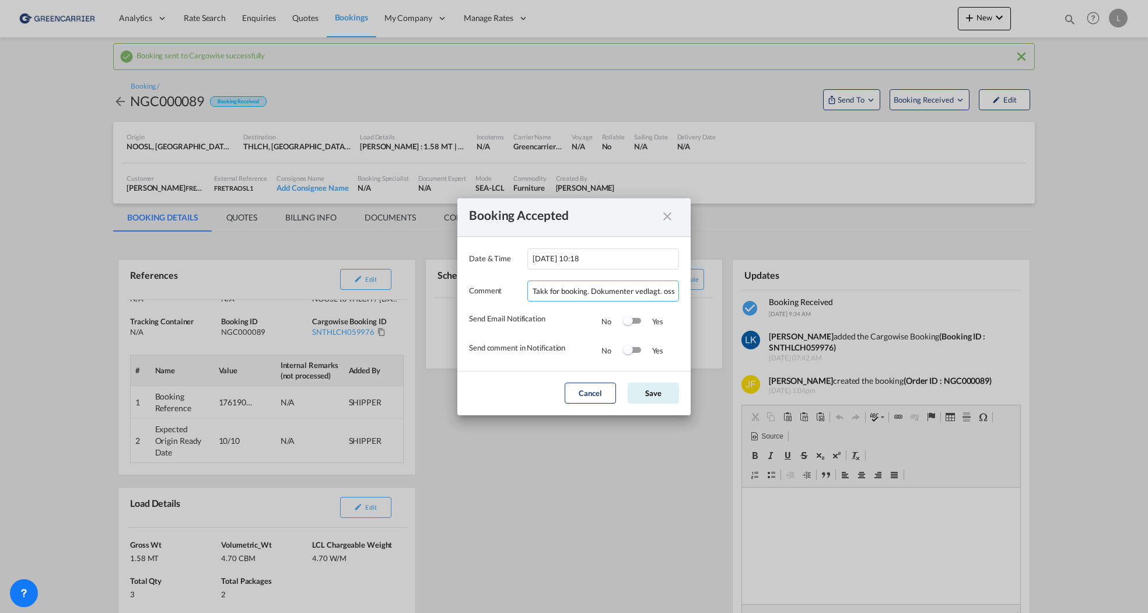
click at [672, 290] on input "Takk for booking. Dokumenter vedlagt. oss" at bounding box center [603, 290] width 152 height 21
type input "Takk for booking. Dokumenter vedlagt."
click at [513, 369] on md-dialog-content "Date & Time [DATE] 10:18 Comment Takk for booking. Dokumenter vedlagt. Send Ema…" at bounding box center [573, 304] width 233 height 134
click at [629, 321] on div "Switch 1" at bounding box center [628, 320] width 10 height 10
click at [634, 348] on div "Switch 2" at bounding box center [631, 350] width 17 height 6
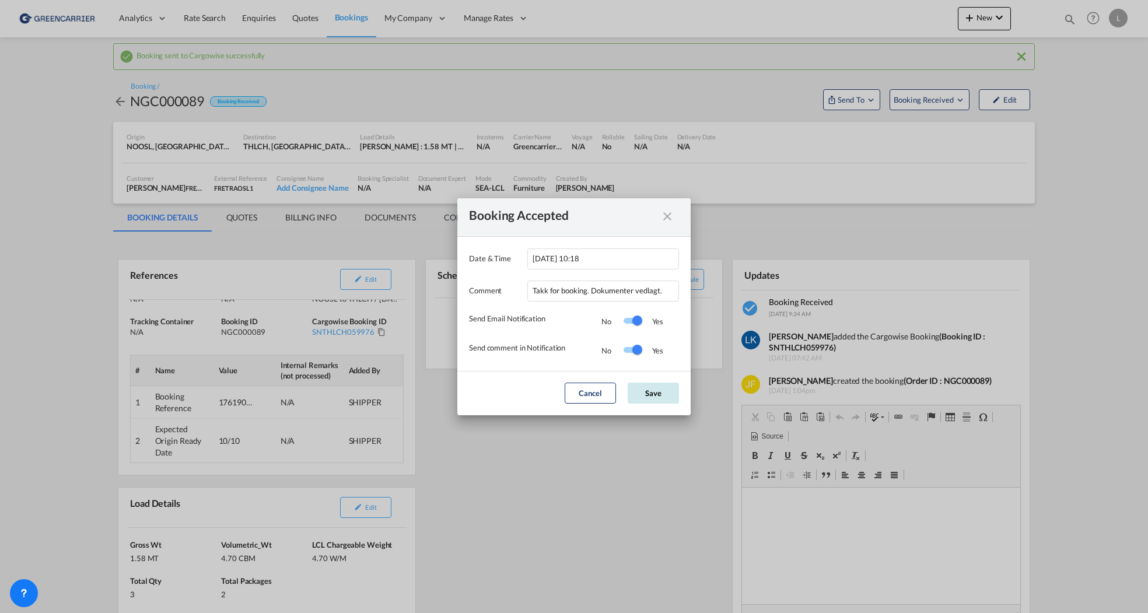
click at [653, 398] on button "Save" at bounding box center [652, 393] width 51 height 21
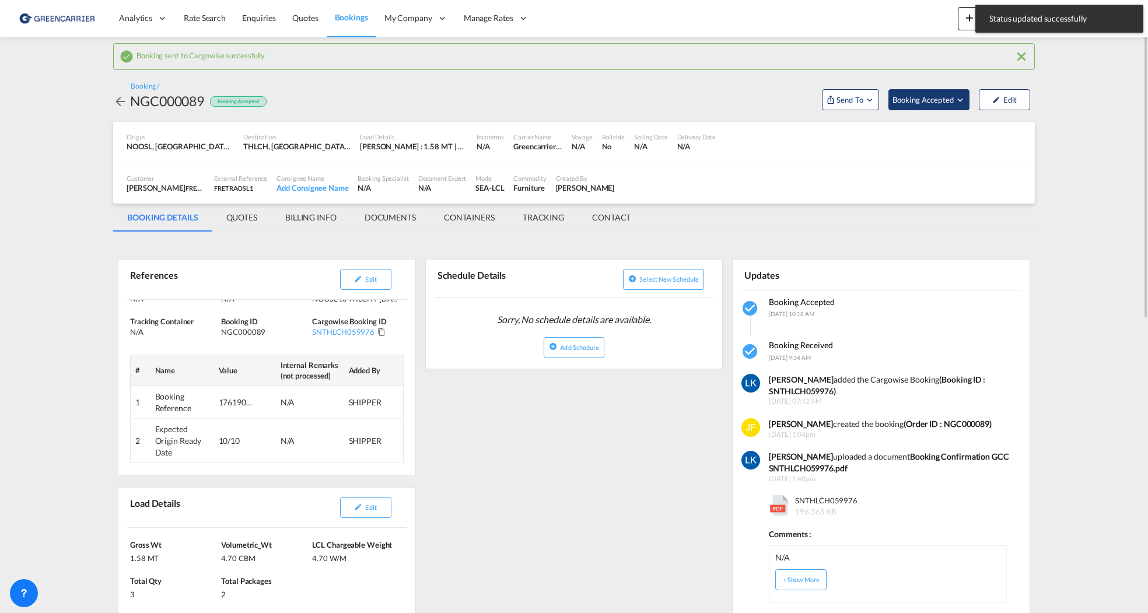
click at [813, 100] on span "Booking Accepted" at bounding box center [923, 100] width 62 height 12
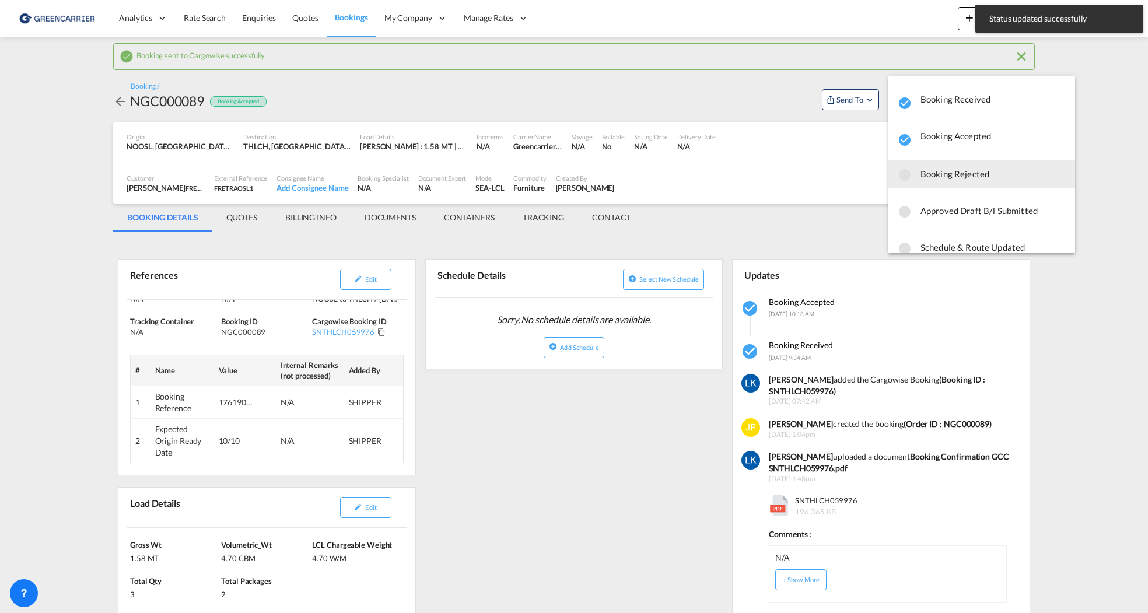
click at [584, 499] on md-backdrop at bounding box center [574, 306] width 1148 height 613
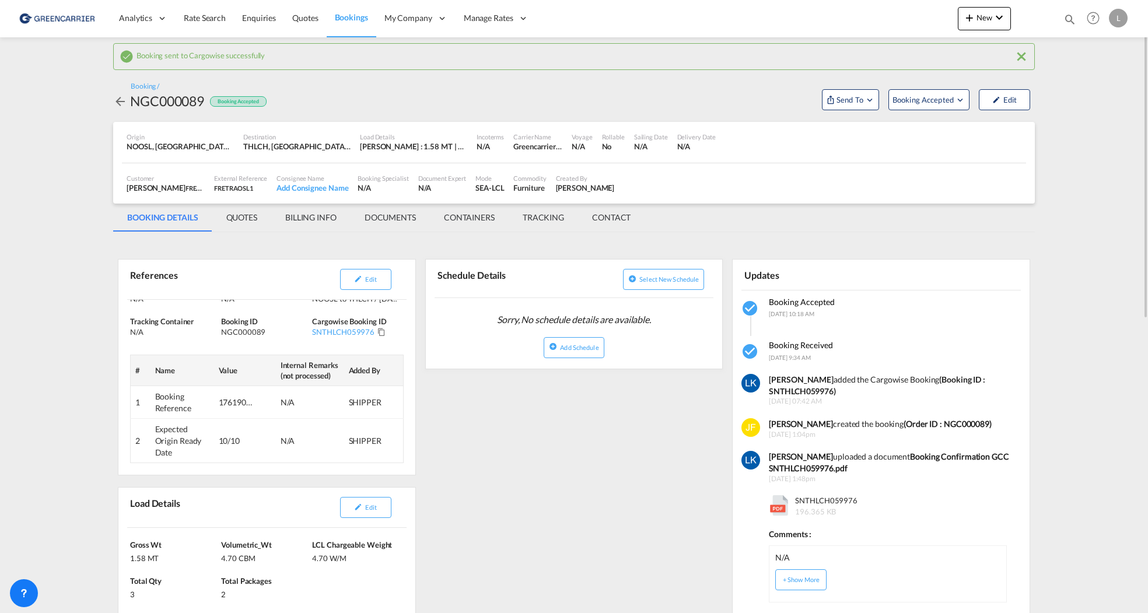
drag, startPoint x: 1068, startPoint y: 333, endPoint x: 776, endPoint y: 360, distance: 292.8
click at [813, 333] on md-content "Analytics Reports Dashboard Rate Search Enquiries Quotes Bookings" at bounding box center [574, 306] width 1148 height 613
click at [416, 217] on md-tab-item "DOCUMENTS" at bounding box center [389, 218] width 79 height 28
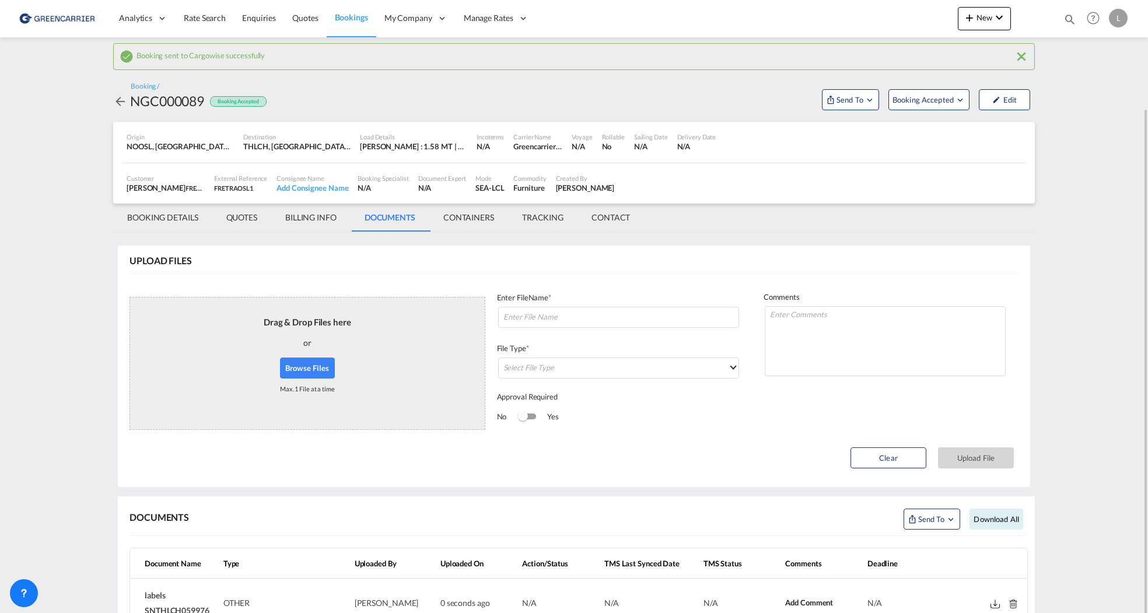
scroll to position [111, 0]
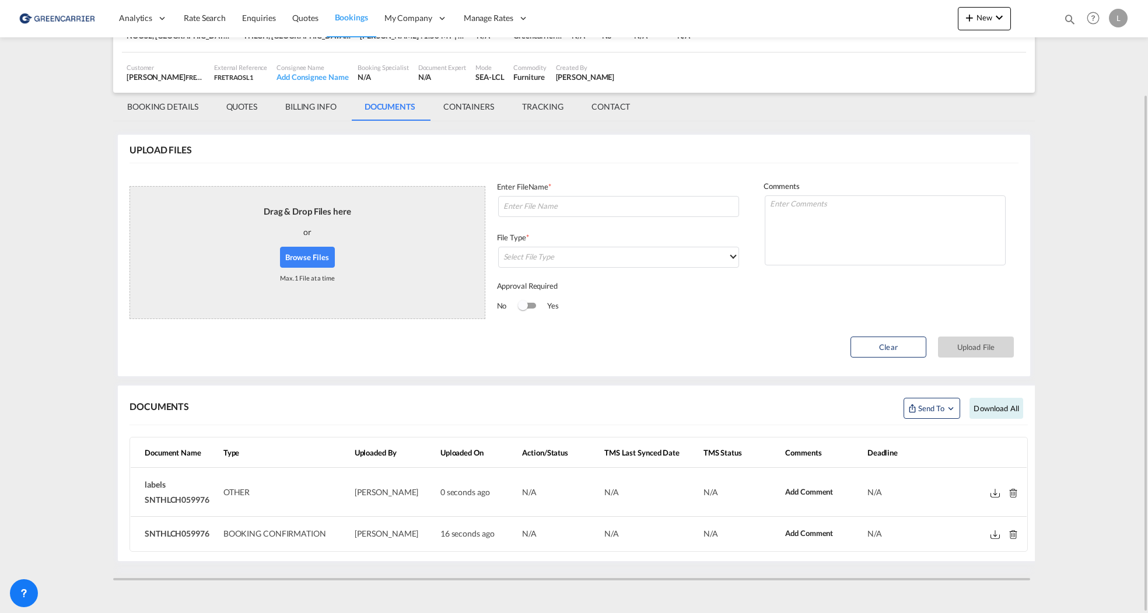
click at [813, 534] on md-icon at bounding box center [1012, 534] width 9 height 9
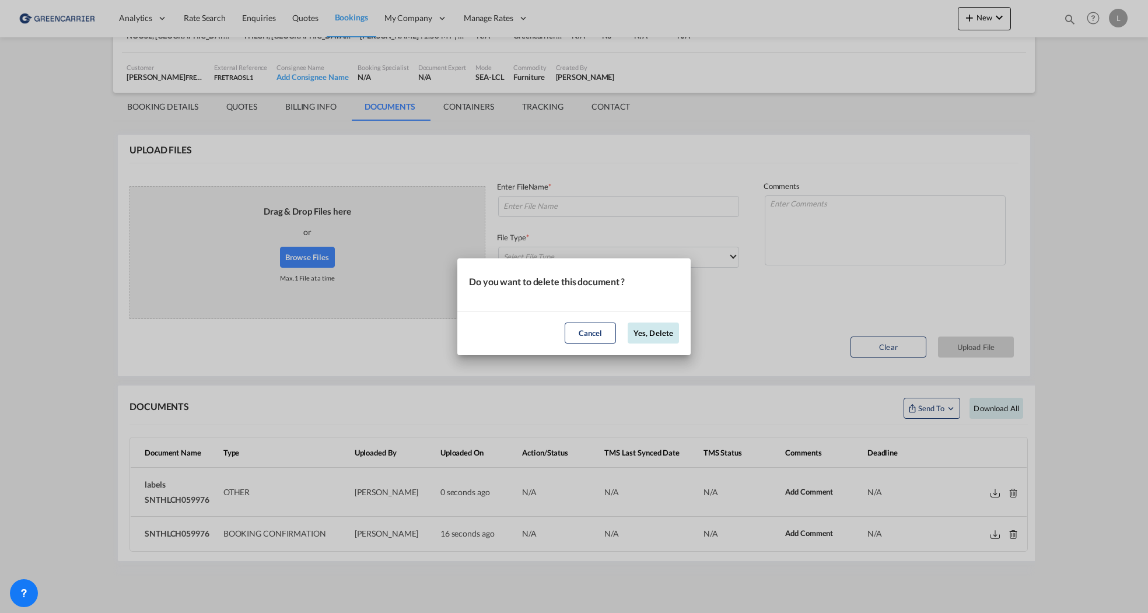
click at [641, 338] on button "Yes, Delete" at bounding box center [652, 332] width 51 height 21
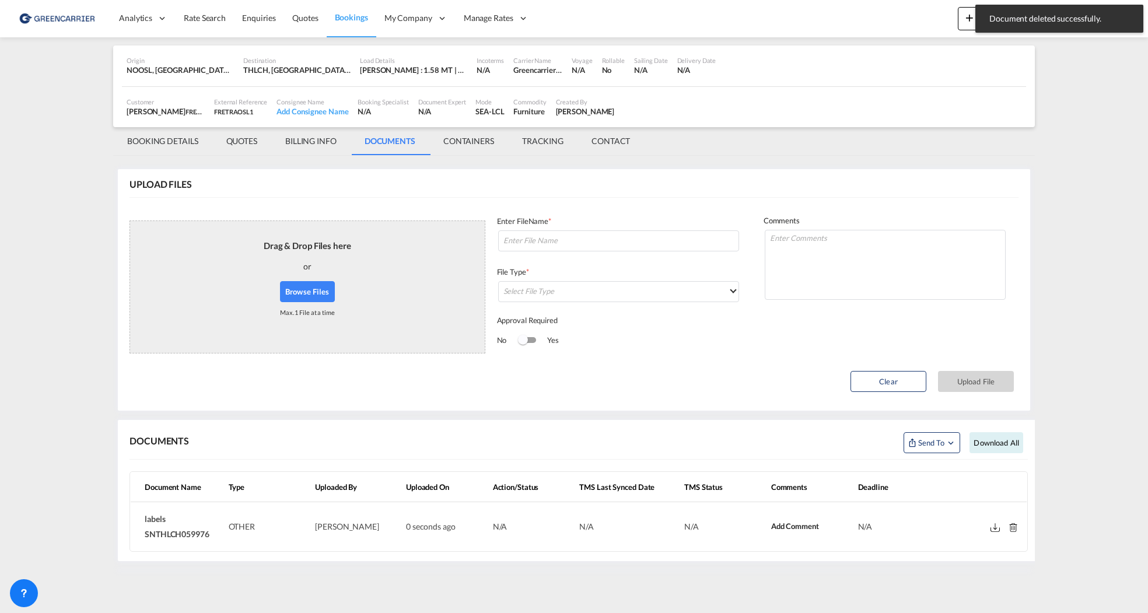
scroll to position [76, 0]
click at [315, 298] on button "Browse Files" at bounding box center [307, 291] width 55 height 21
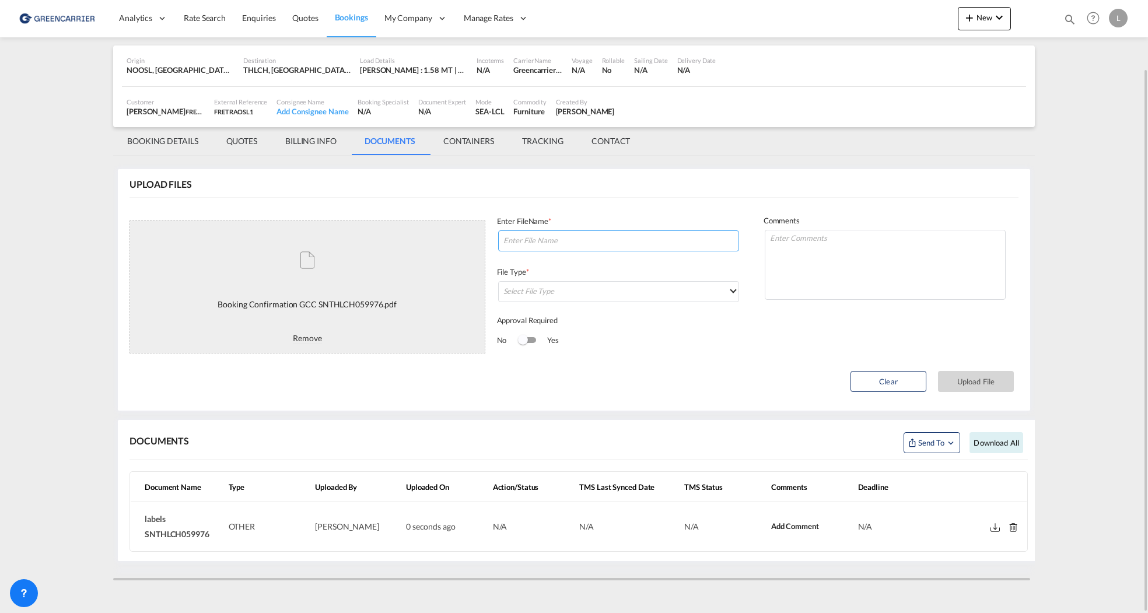
click at [617, 236] on input at bounding box center [618, 240] width 241 height 21
click at [813, 242] on textarea at bounding box center [884, 265] width 241 height 70
type textarea "Oppdatert med ETD 10/10"
click at [647, 245] on input at bounding box center [618, 240] width 241 height 21
paste input "SNTHLCH059976"
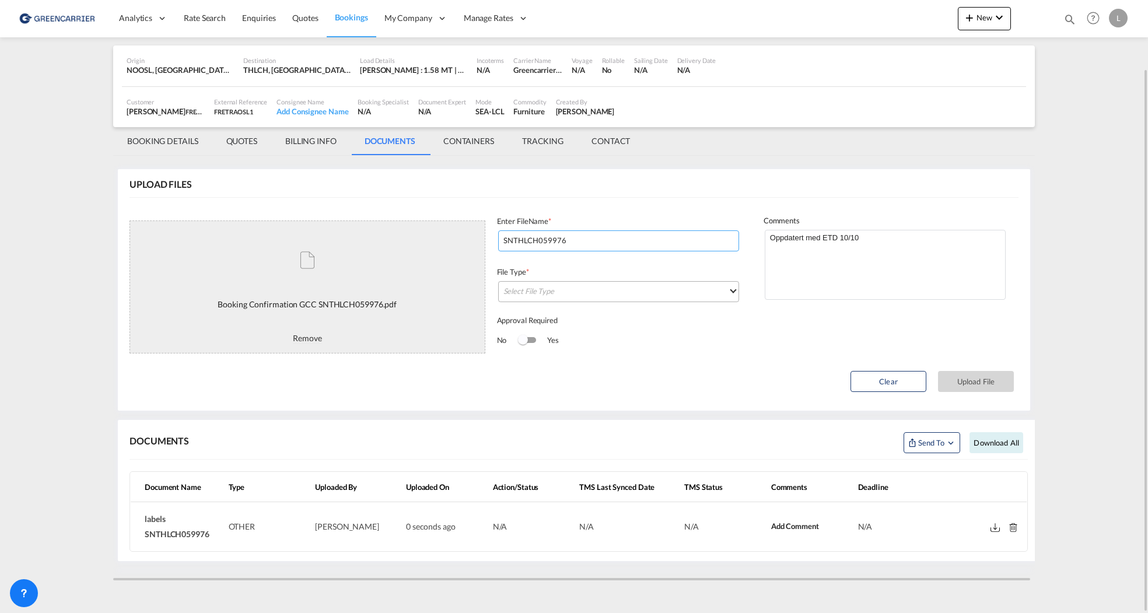
type input "SNTHLCH059976"
click at [547, 295] on md-select "Select File Type" at bounding box center [618, 291] width 241 height 21
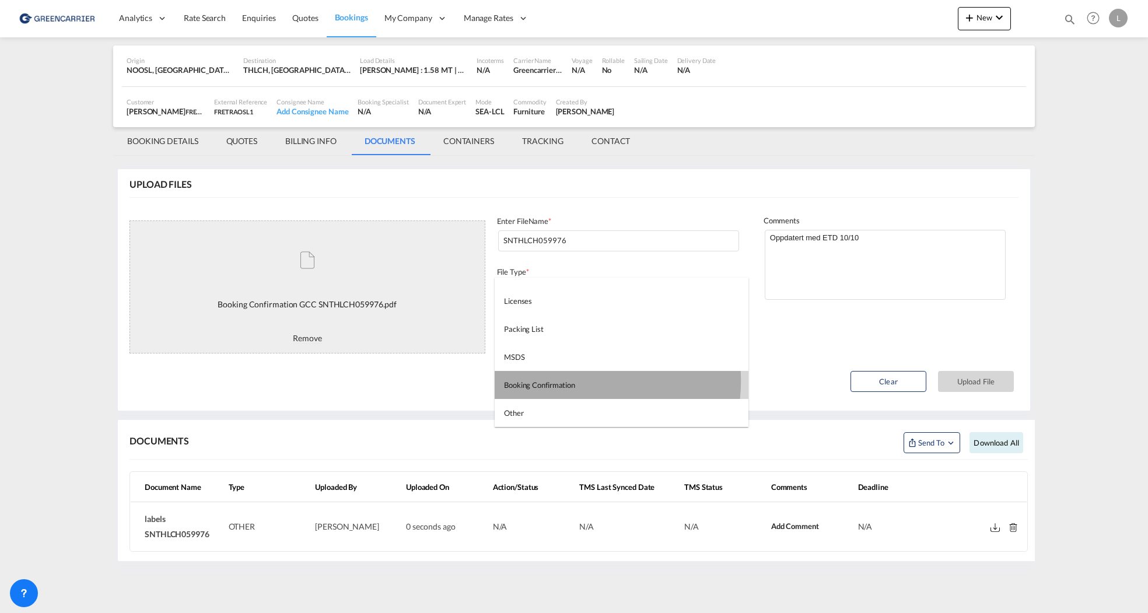
click at [581, 381] on md-option "Booking Confirmation" at bounding box center [621, 385] width 254 height 28
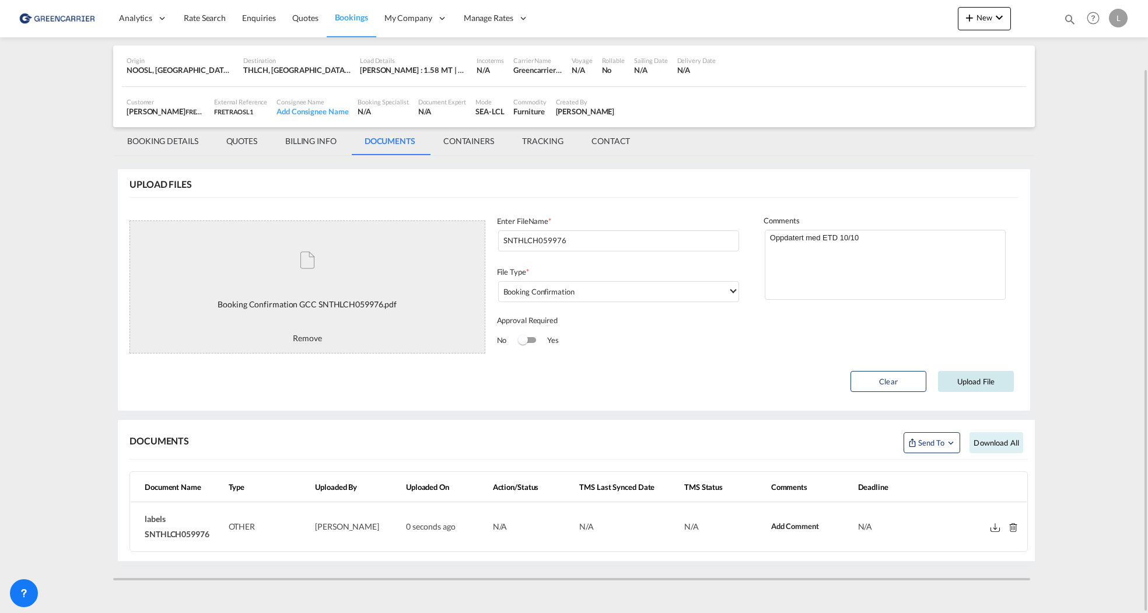
click at [813, 384] on button "Upload File" at bounding box center [976, 381] width 76 height 21
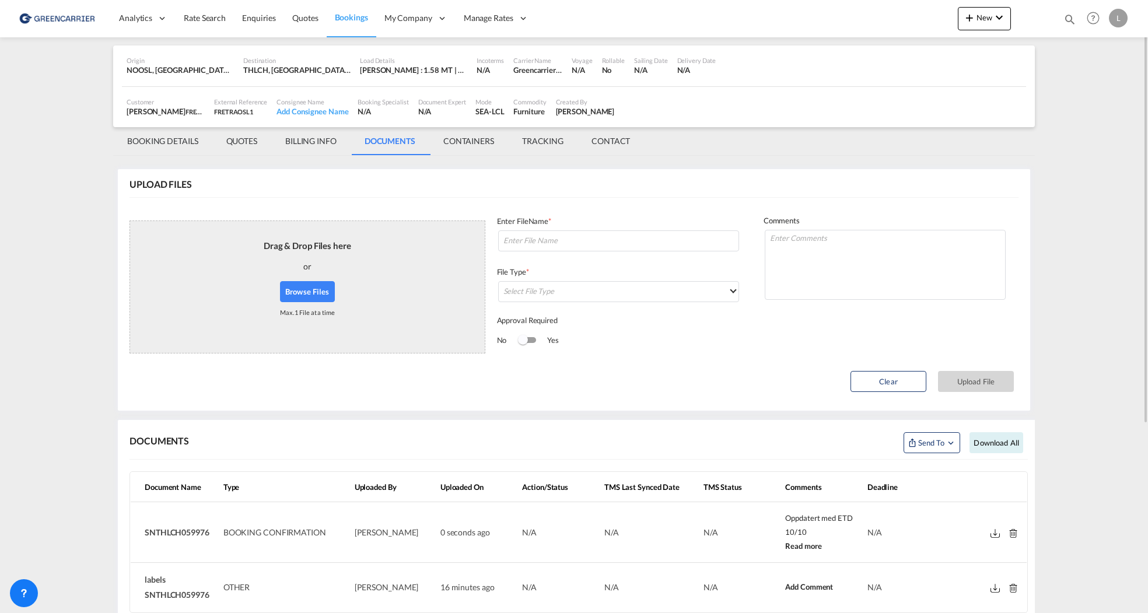
scroll to position [0, 0]
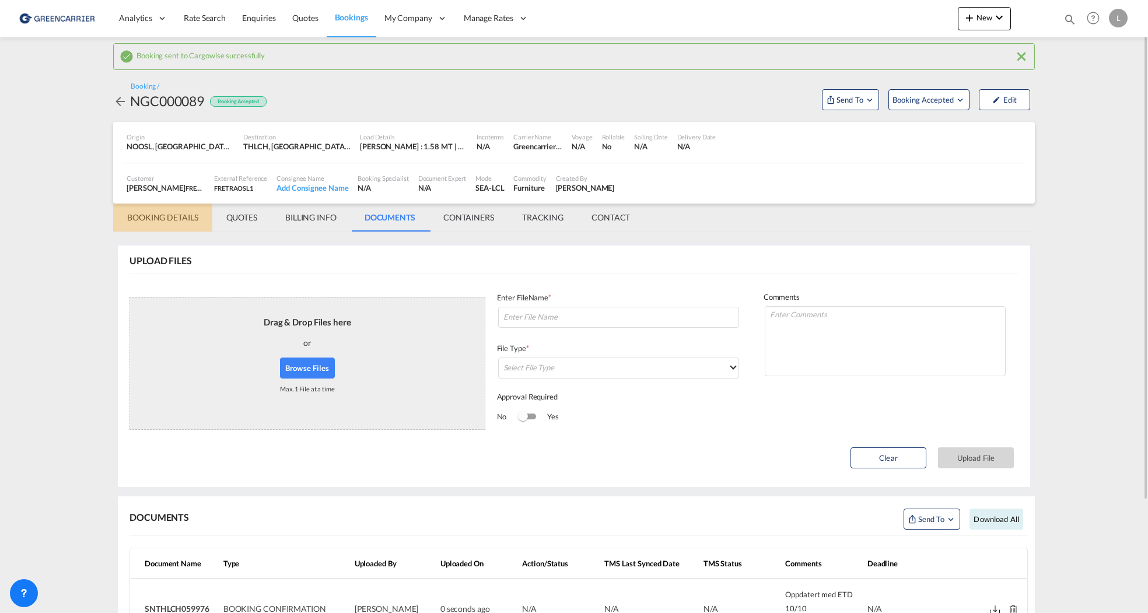
click at [157, 218] on md-tab-item "BOOKING DETAILS" at bounding box center [162, 218] width 99 height 28
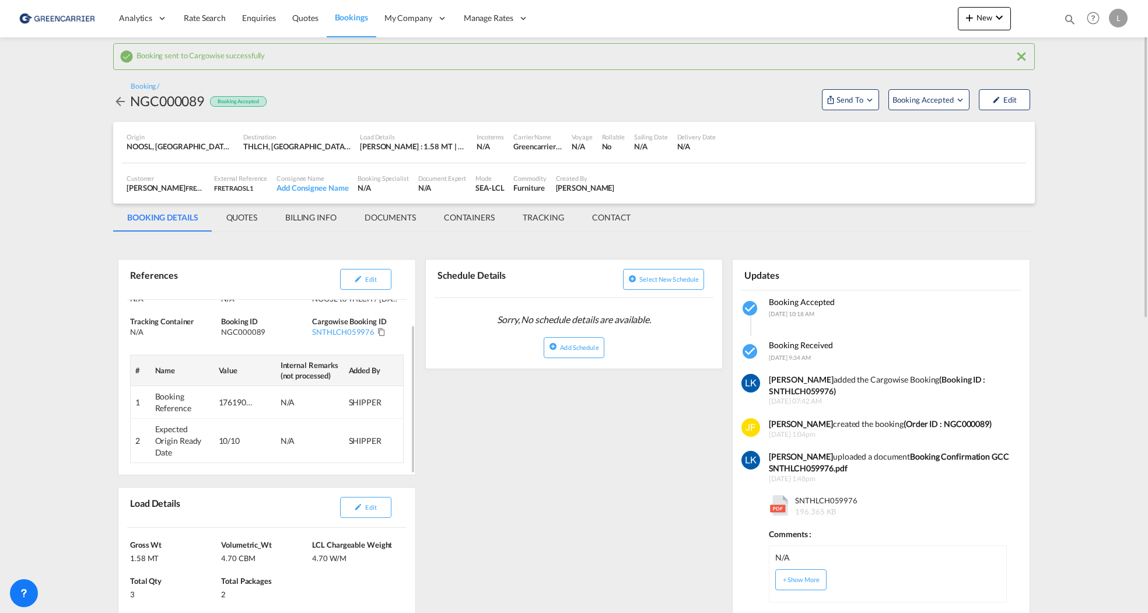
click at [236, 405] on div "176190/JFL" at bounding box center [236, 403] width 35 height 12
copy div "176190"
click at [387, 286] on button "Edit" at bounding box center [365, 279] width 51 height 21
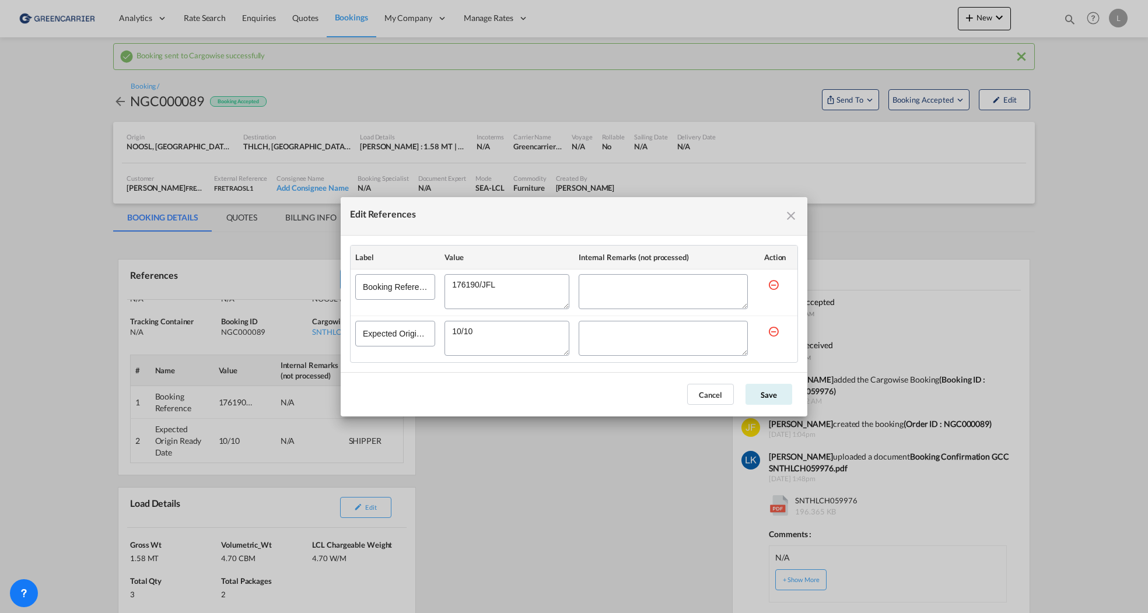
drag, startPoint x: 531, startPoint y: 294, endPoint x: 10, endPoint y: 244, distance: 522.5
click at [285, 275] on div "Edit References Label Value Internal Remarks (not processed) Action Booking Ref…" at bounding box center [574, 306] width 1148 height 613
click at [696, 394] on button "Cancel" at bounding box center [710, 394] width 47 height 21
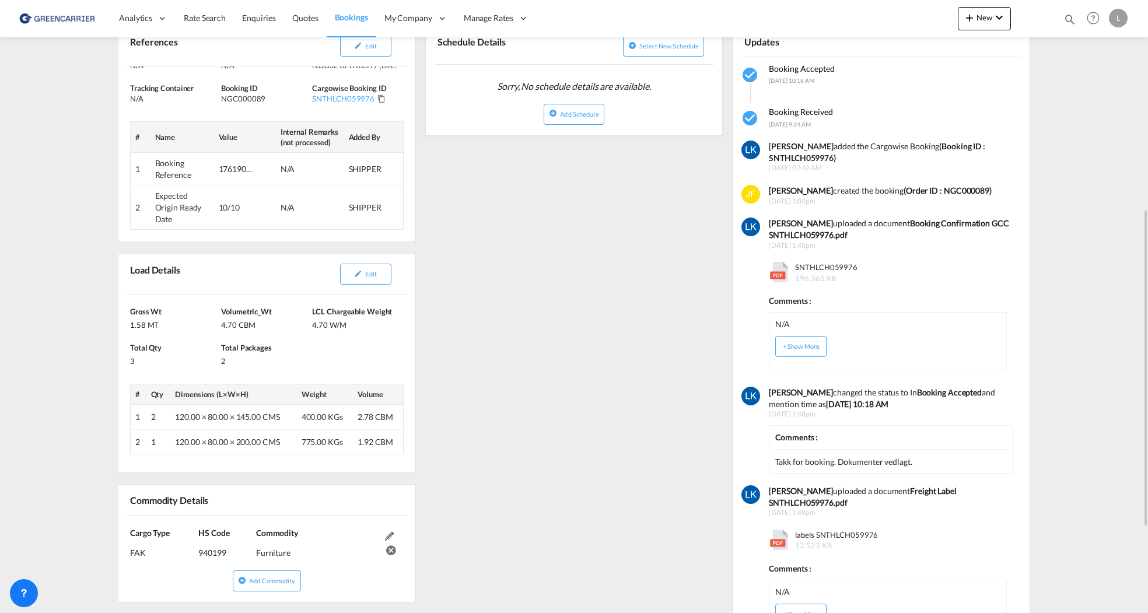
scroll to position [292, 0]
